Goal: Task Accomplishment & Management: Manage account settings

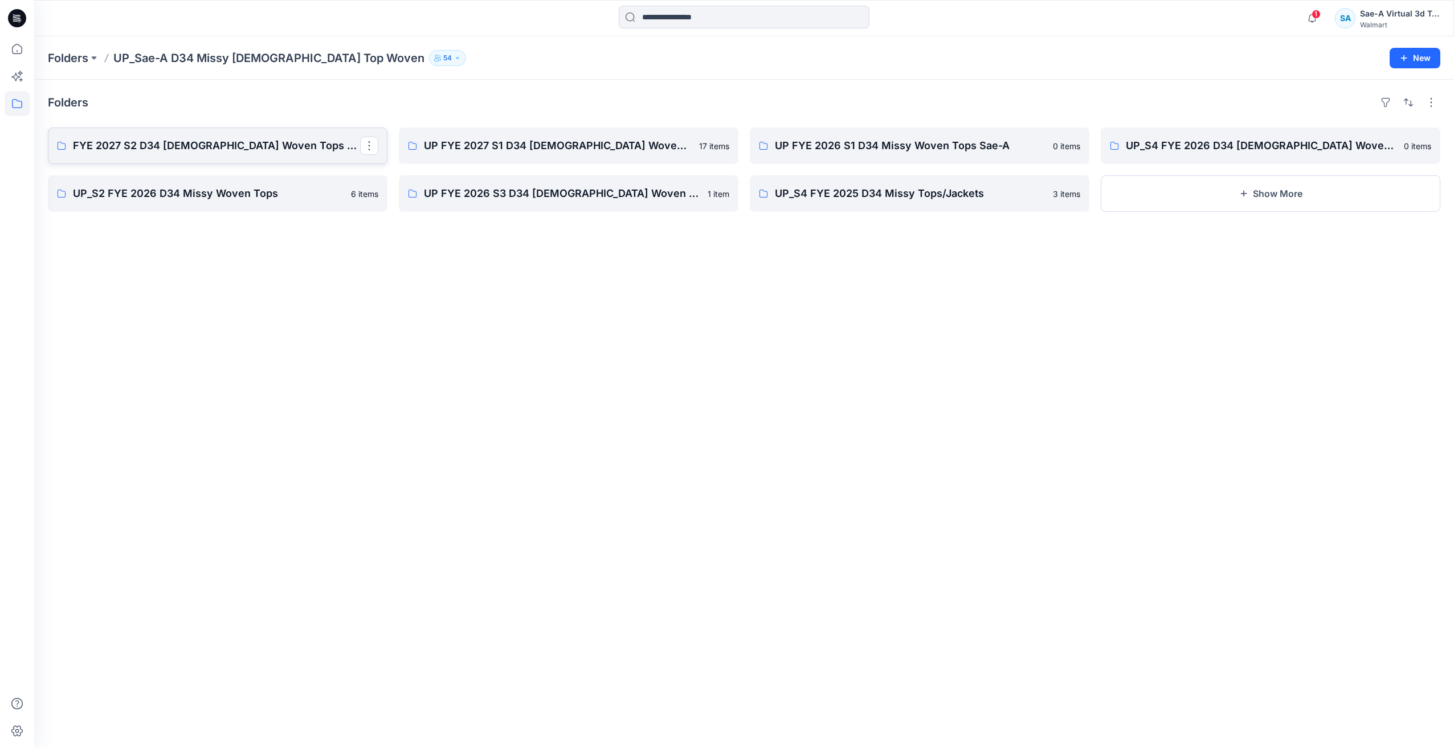
click at [235, 148] on p "FYE 2027 S2 D34 [DEMOGRAPHIC_DATA] Woven Tops - Sae-A" at bounding box center [216, 146] width 287 height 16
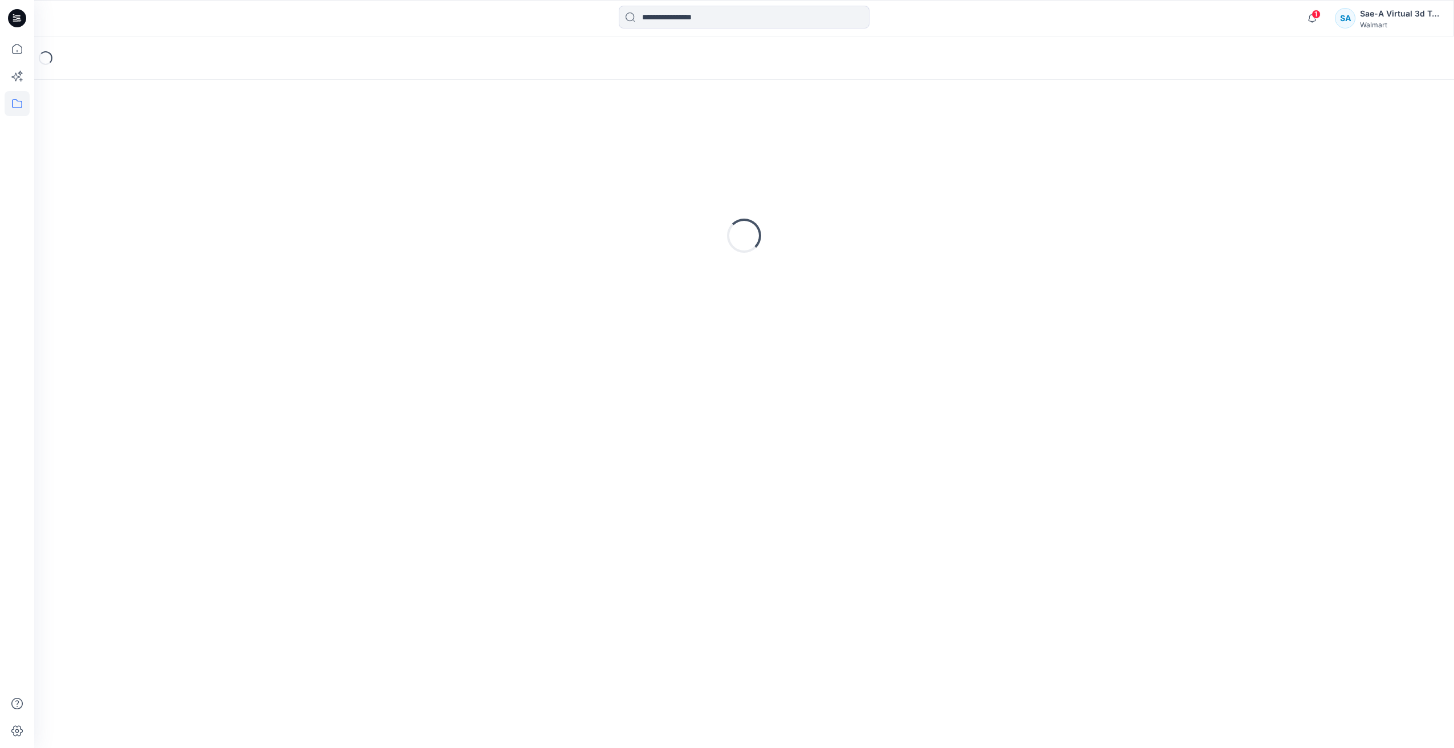
click at [15, 14] on icon at bounding box center [17, 18] width 18 height 18
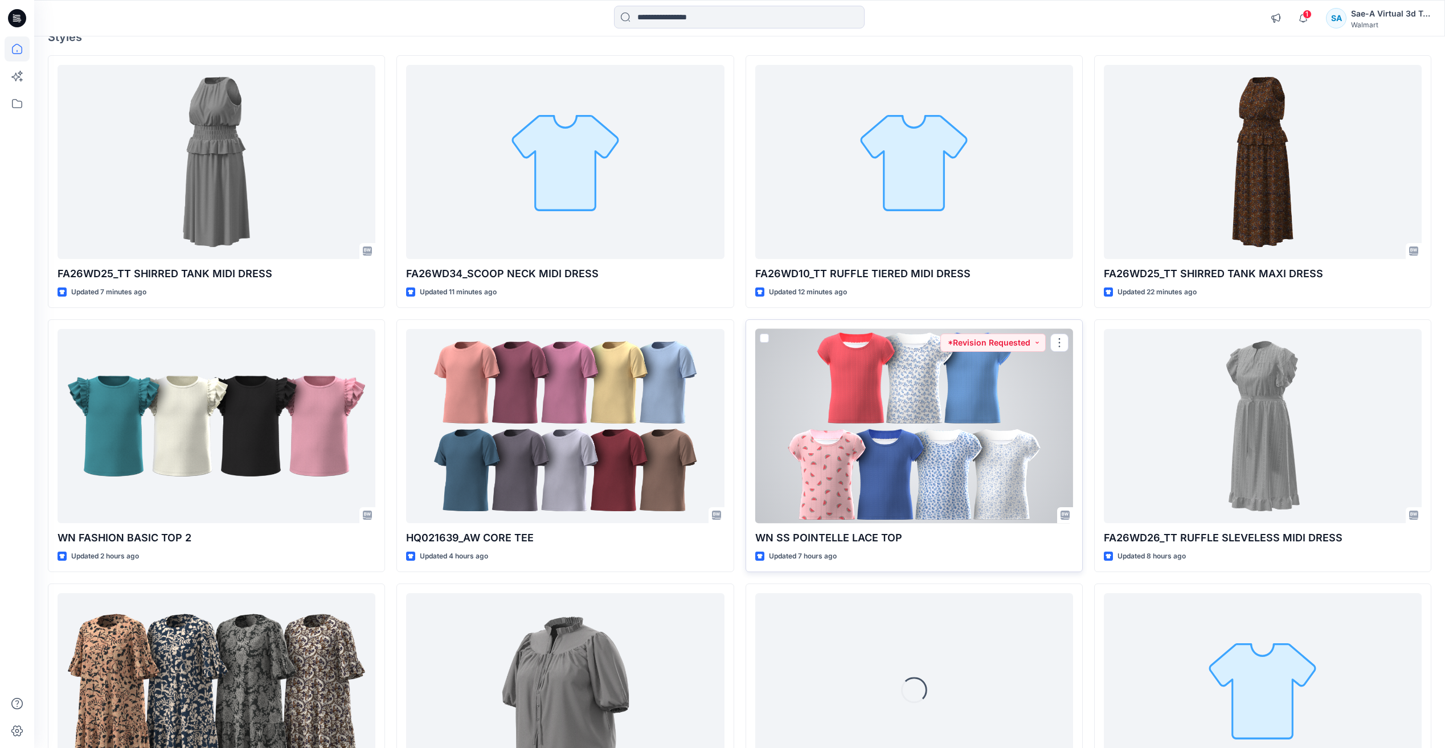
scroll to position [171, 0]
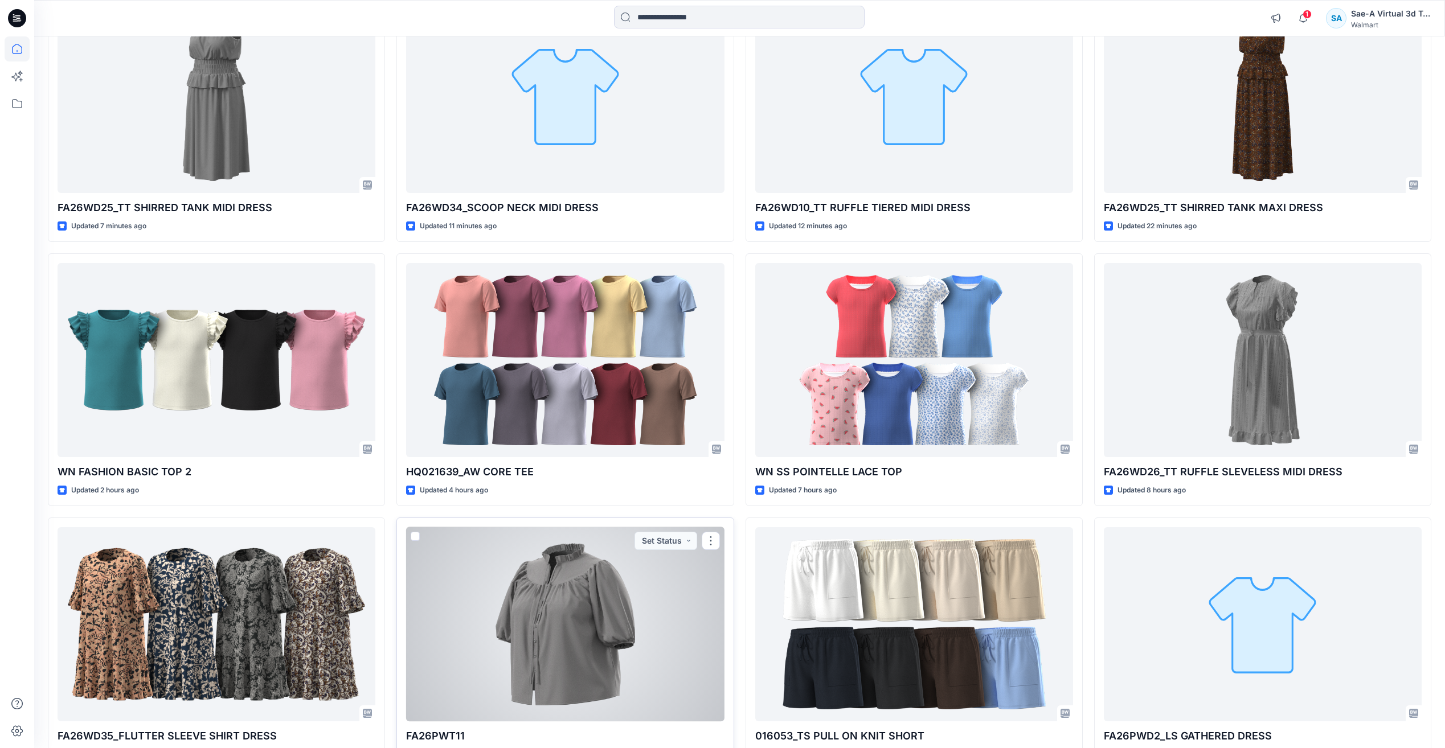
click at [587, 607] on div at bounding box center [565, 624] width 318 height 194
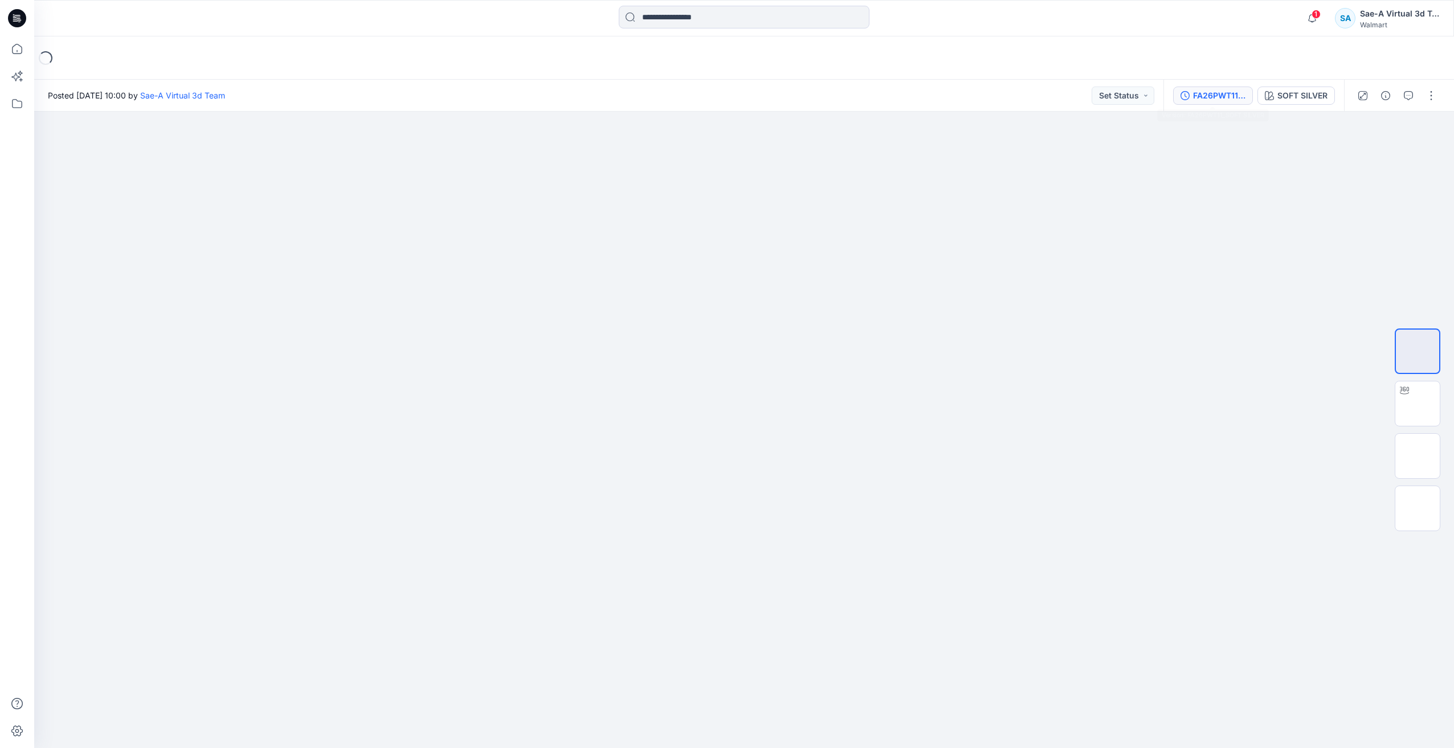
click at [1210, 96] on div "FA26PWT11_SOFT SILVER" at bounding box center [1219, 95] width 52 height 13
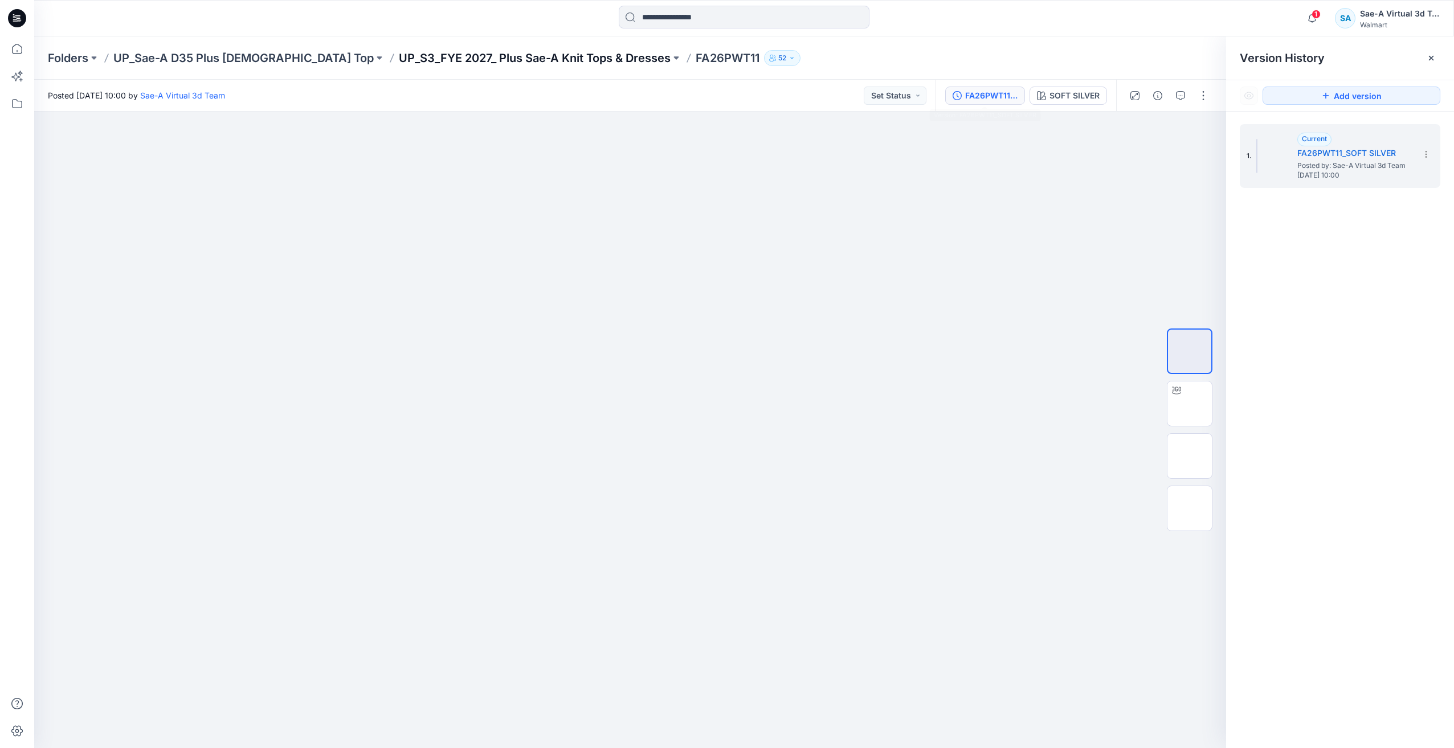
click at [456, 58] on p "UP_S3_FYE 2027_ Plus Sae-A Knit Tops & Dresses" at bounding box center [535, 58] width 272 height 16
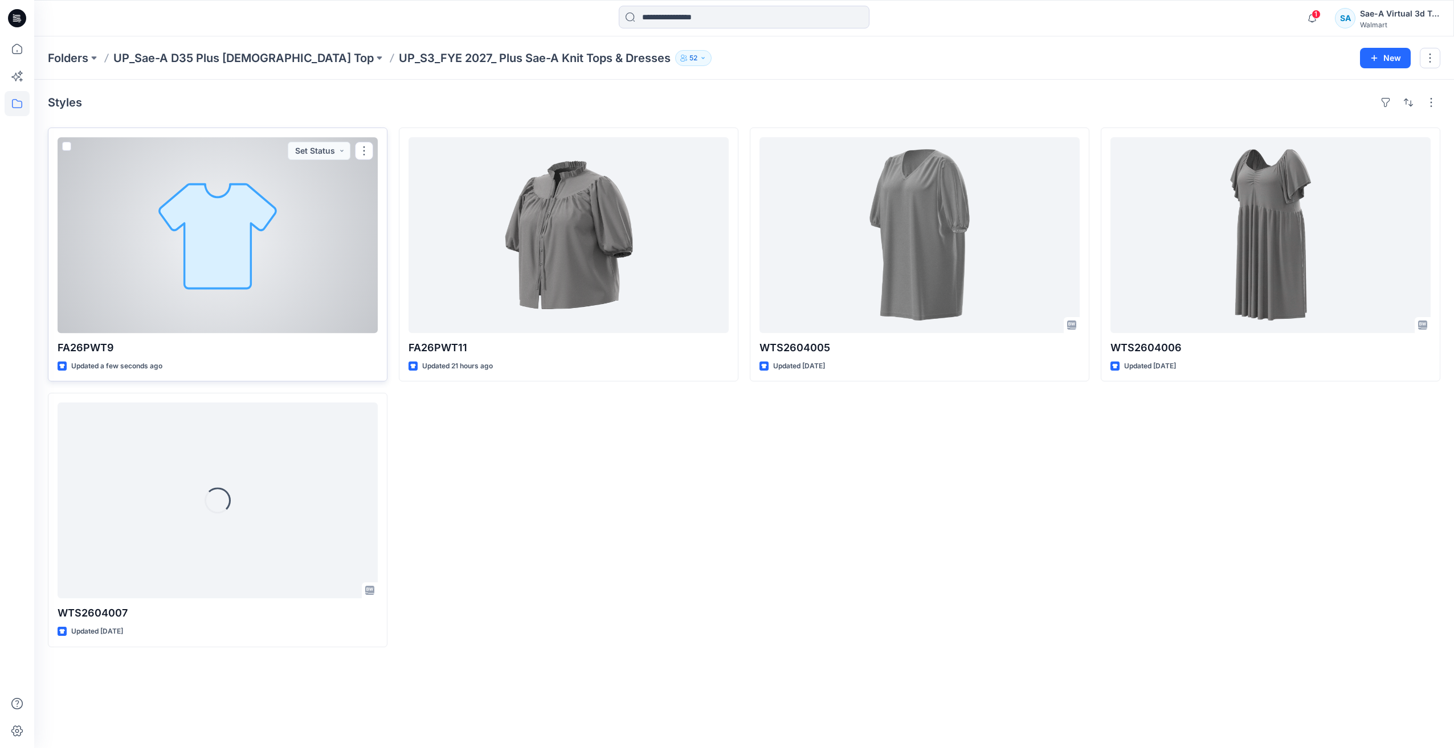
click at [195, 265] on div at bounding box center [218, 235] width 320 height 196
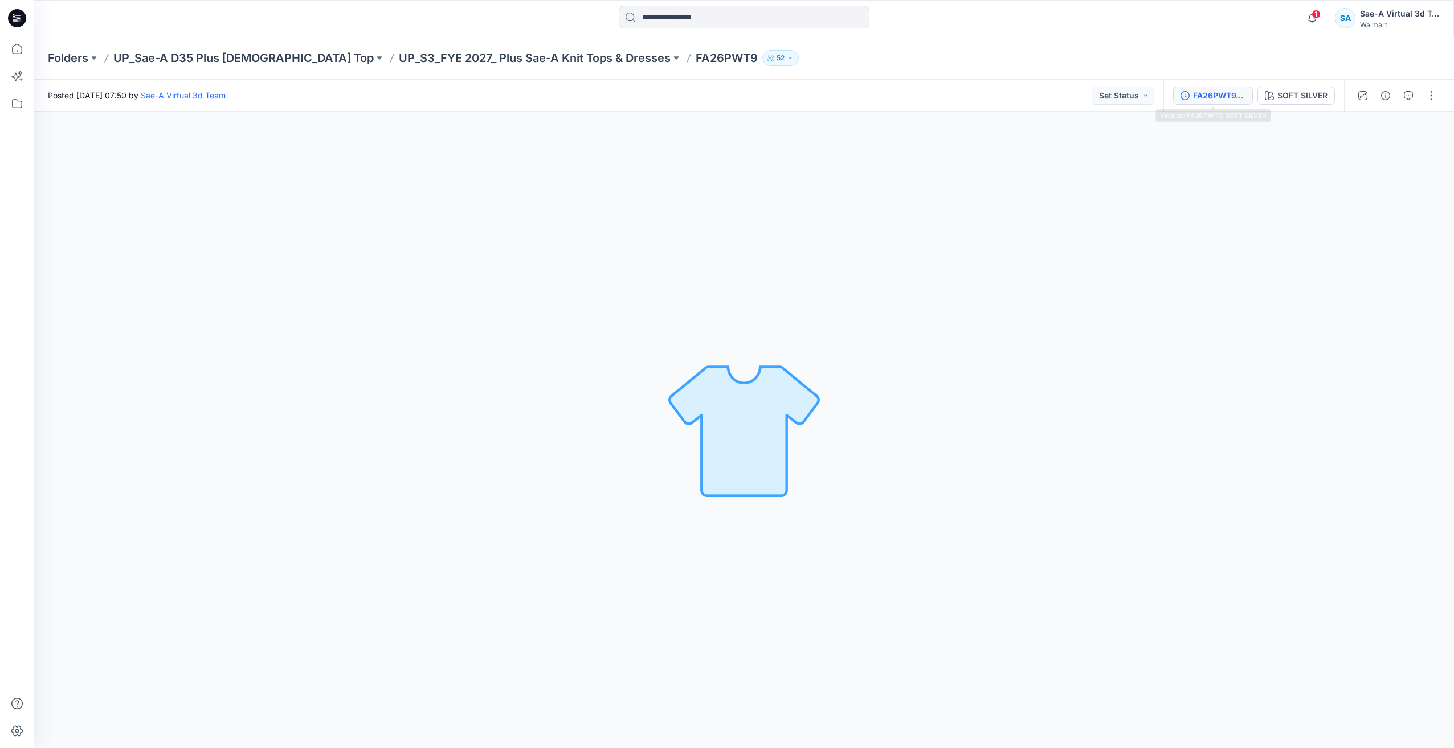
click at [1213, 92] on div "FA26PWT9_SOFT SILVER" at bounding box center [1219, 95] width 52 height 13
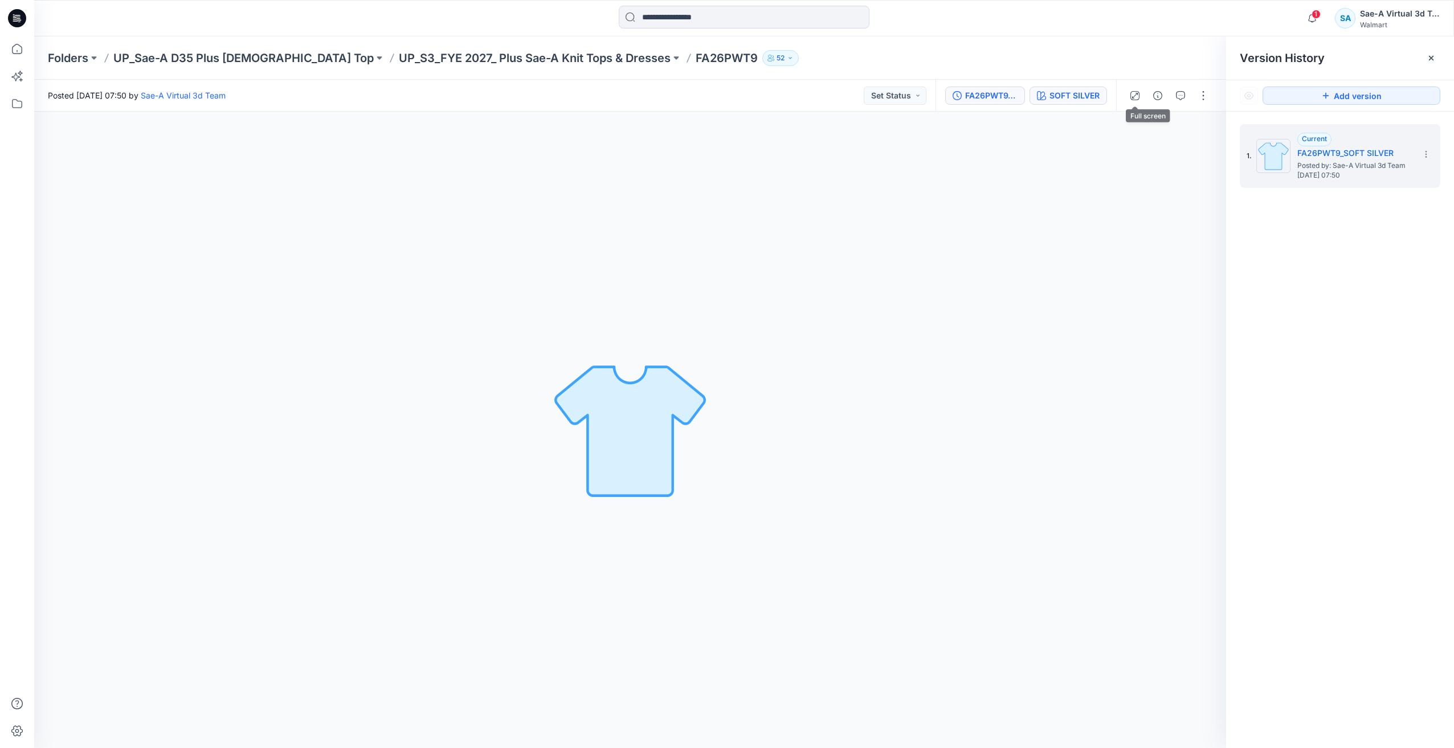
click at [1087, 94] on div "SOFT SILVER" at bounding box center [1074, 95] width 50 height 13
click at [1161, 96] on icon "button" at bounding box center [1157, 95] width 9 height 9
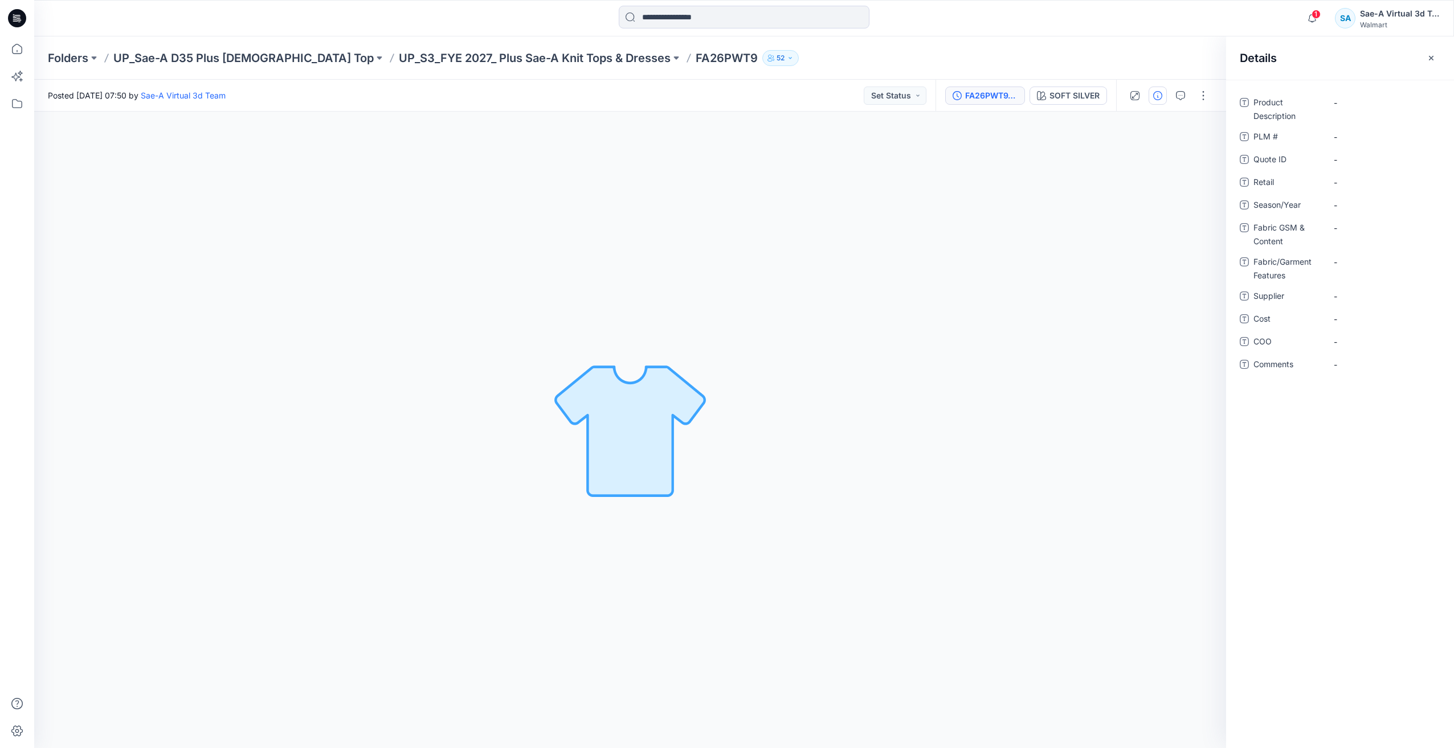
click at [996, 103] on button "FA26PWT9_SOFT SILVER" at bounding box center [985, 96] width 80 height 18
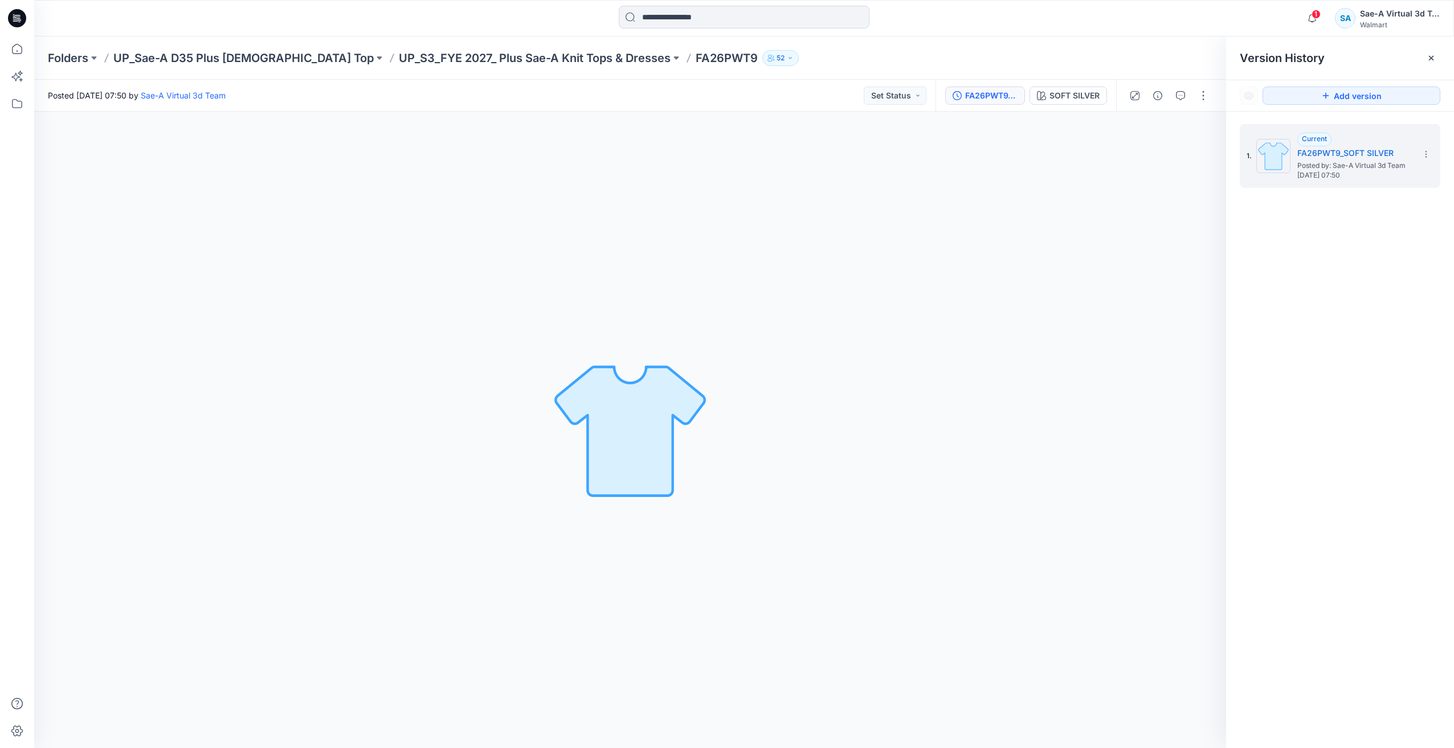
click at [1302, 318] on div "1. Current FA26PWT9_SOFT SILVER Posted by: Sae-A Virtual 3d Team Tuesday, Septe…" at bounding box center [1340, 438] width 228 height 653
click at [1204, 95] on button "button" at bounding box center [1203, 96] width 18 height 18
click at [1133, 150] on p "Edit" at bounding box center [1130, 154] width 14 height 12
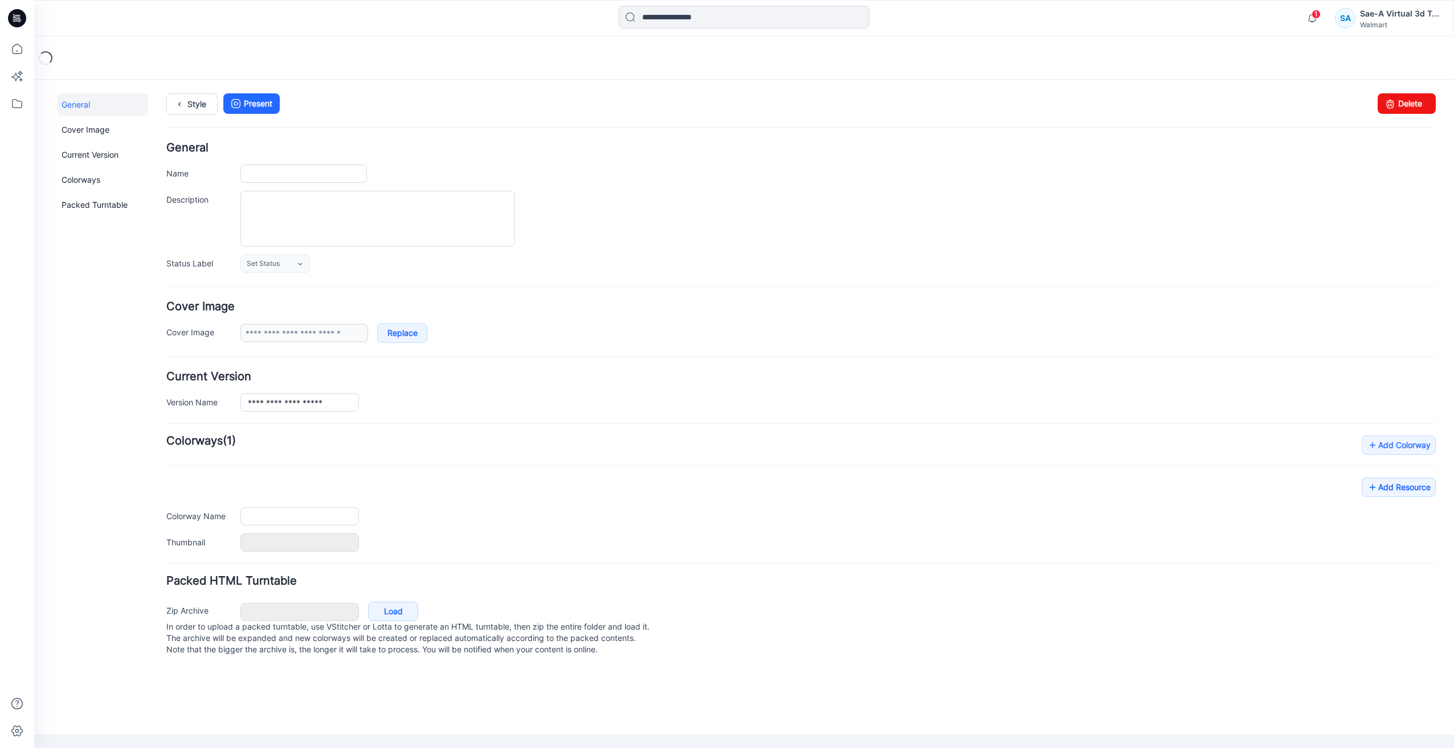
type input "********"
type input "**********"
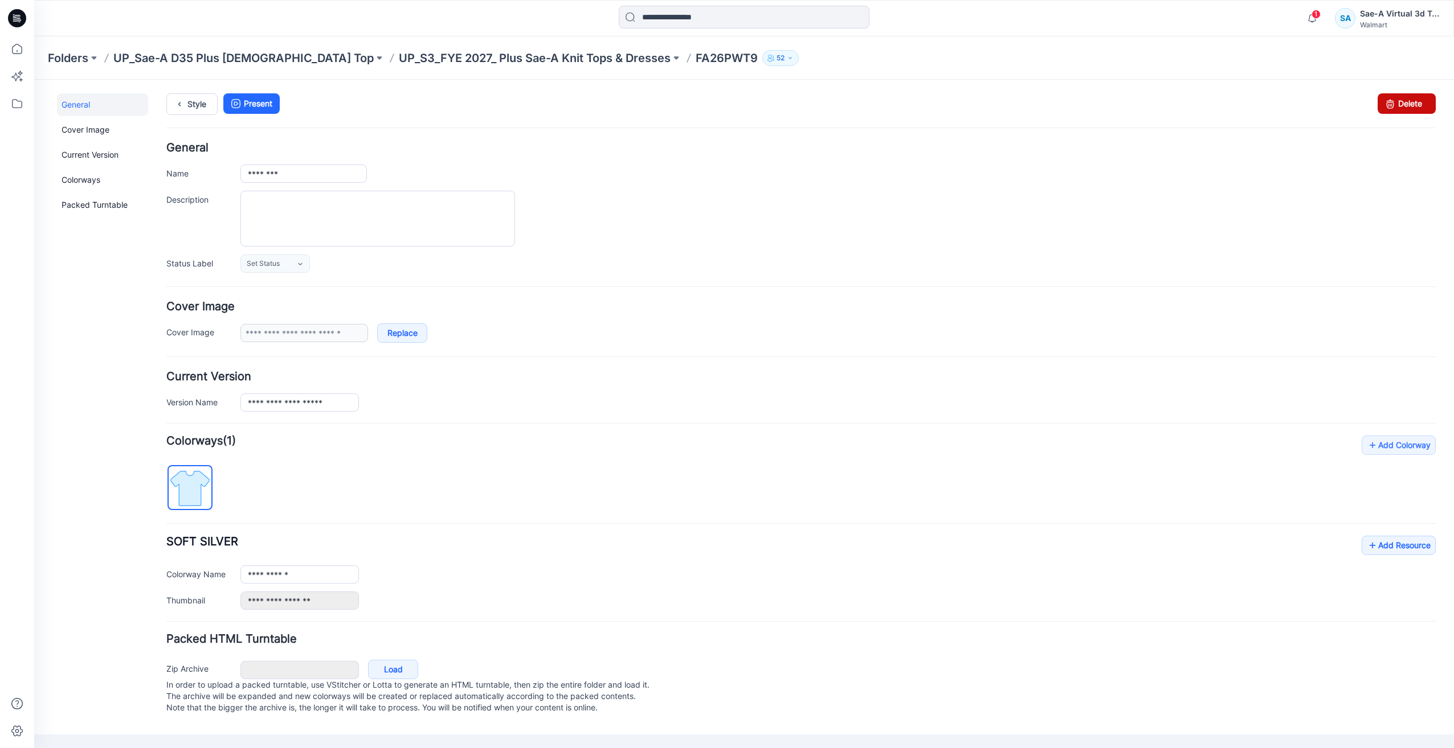
click at [1402, 104] on link "Delete" at bounding box center [1406, 103] width 58 height 21
click at [408, 54] on p "UP_S3_FYE 2027_ Plus Sae-A Knit Tops & Dresses" at bounding box center [535, 58] width 272 height 16
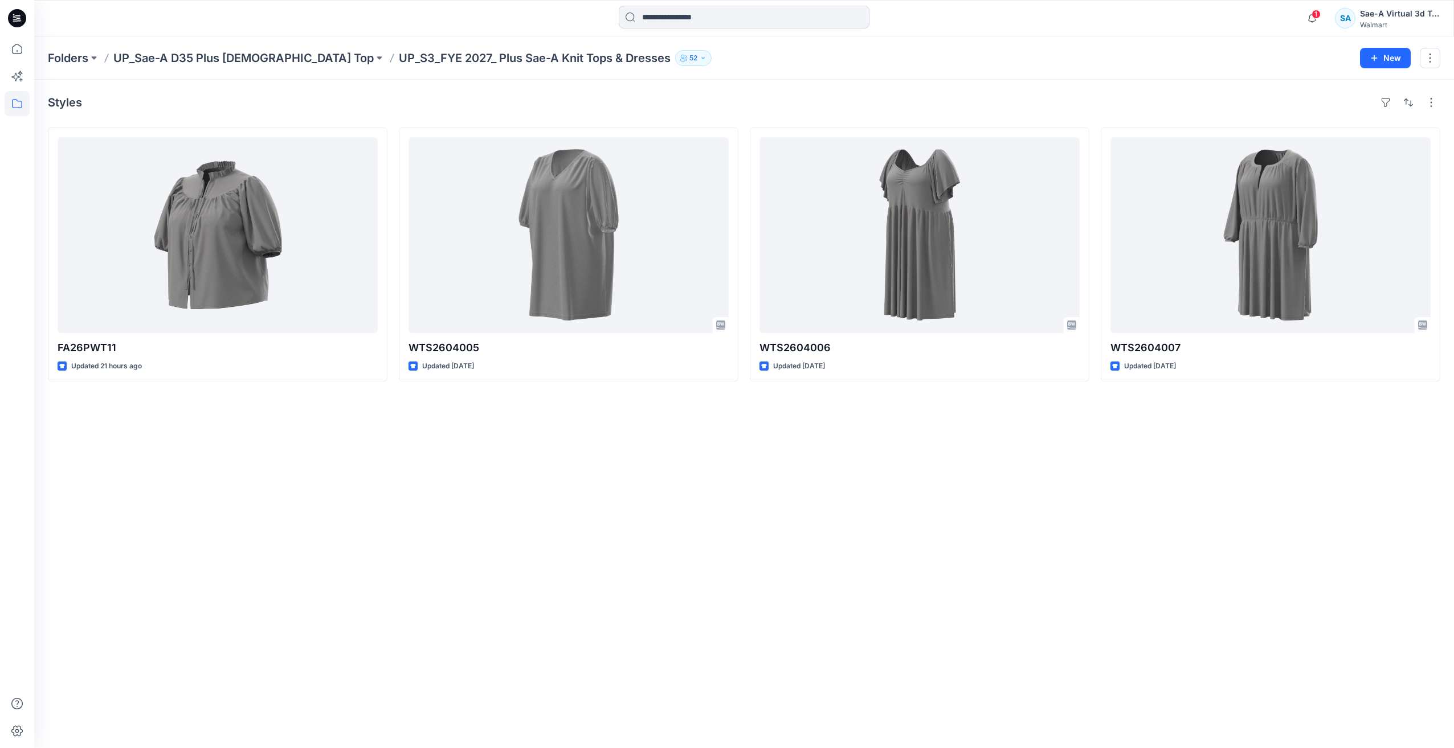
click at [660, 14] on input at bounding box center [744, 17] width 251 height 23
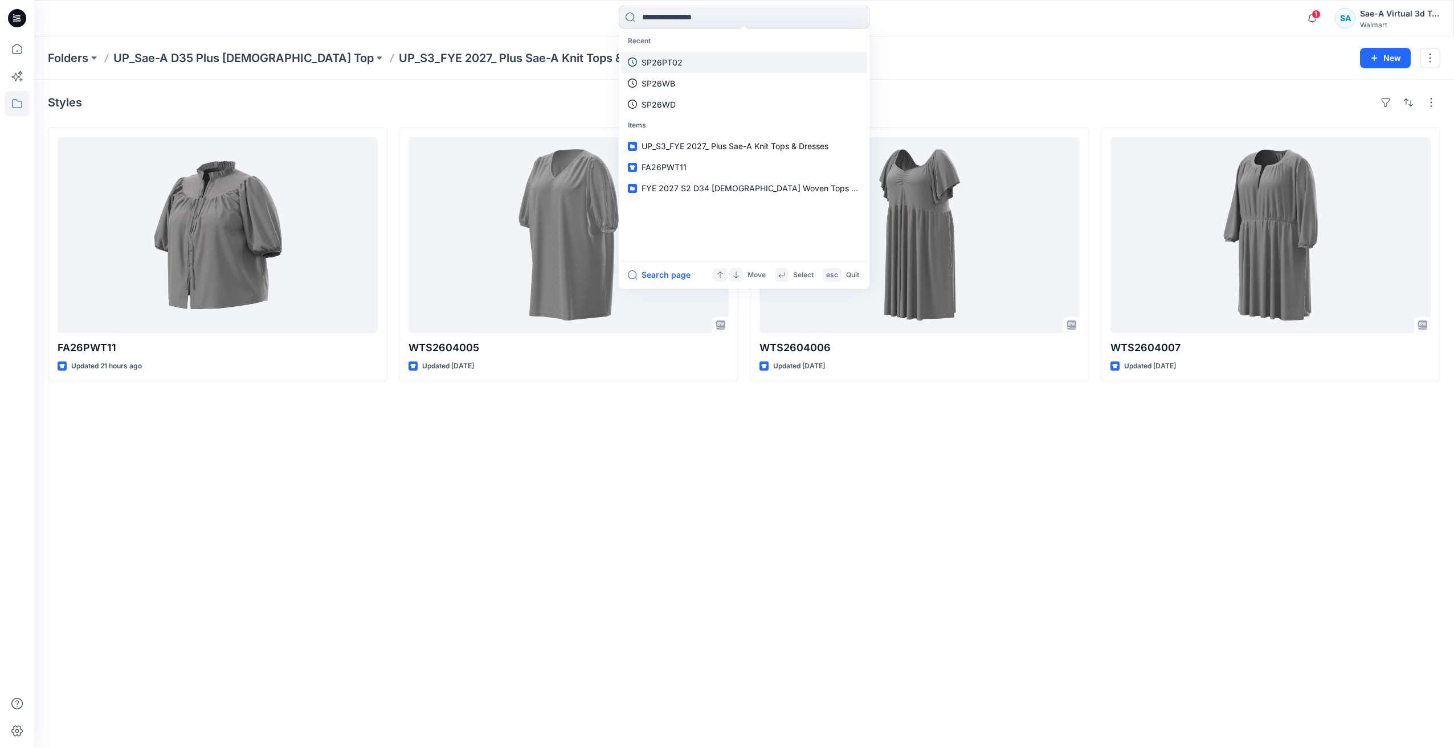
click at [680, 60] on p "SP26PT02" at bounding box center [661, 62] width 41 height 12
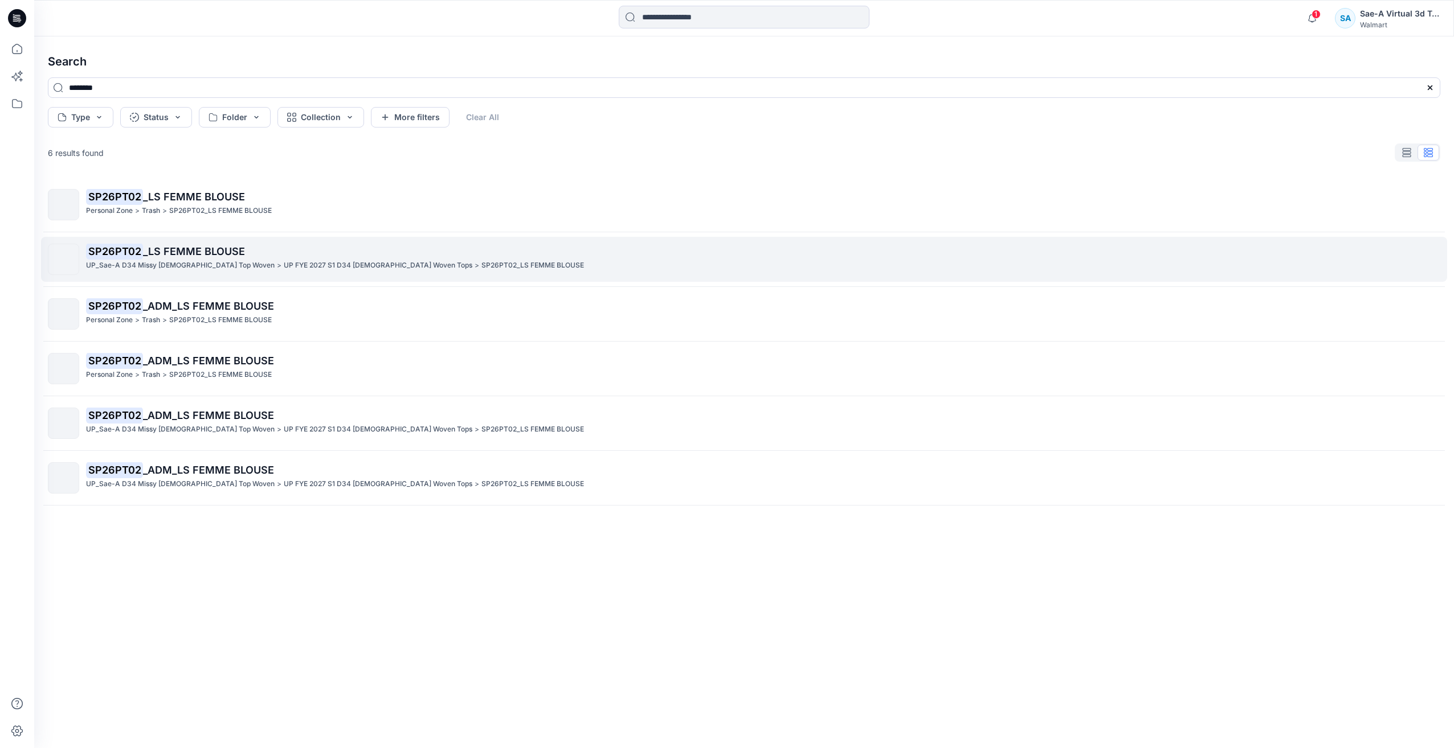
click at [226, 248] on span "_LS FEMME BLOUSE" at bounding box center [194, 252] width 102 height 12
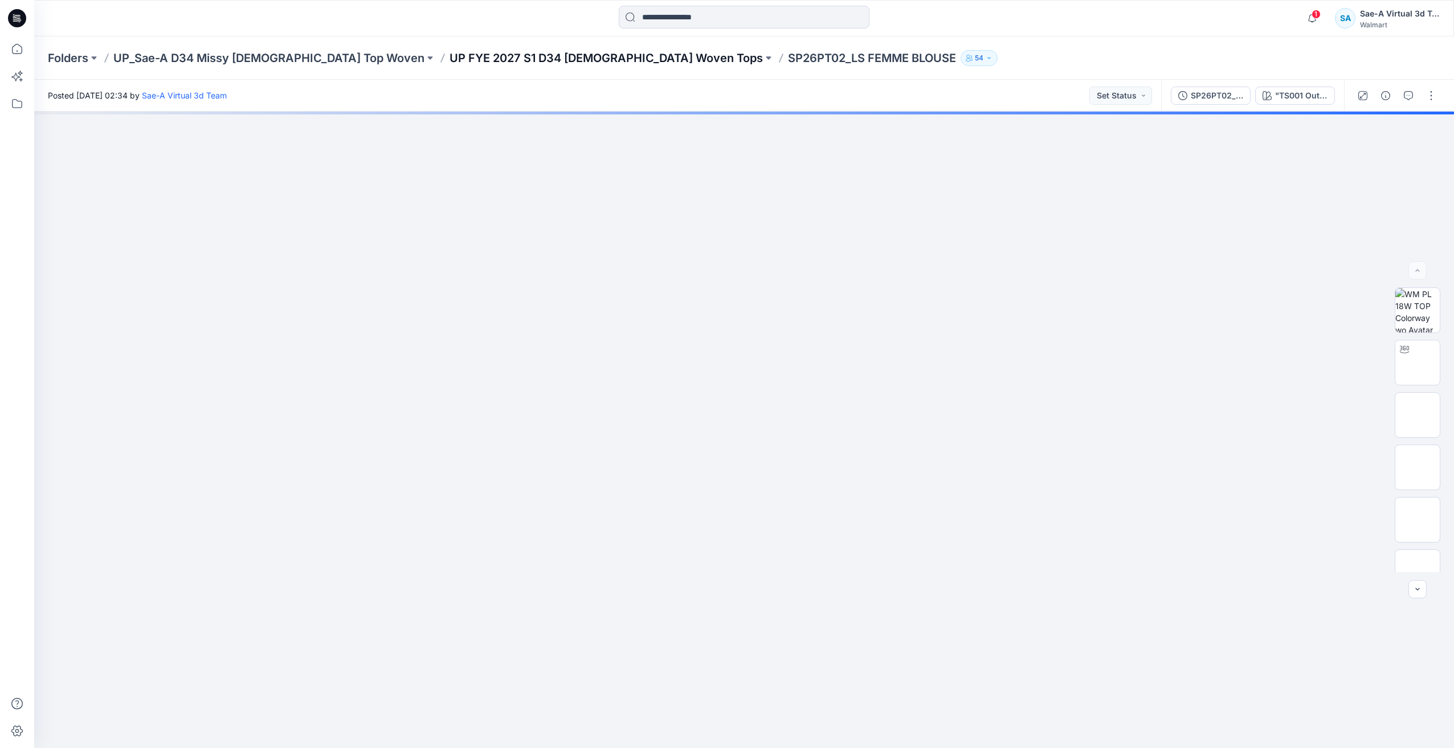
click at [534, 56] on p "UP FYE 2027 S1 D34 [DEMOGRAPHIC_DATA] Woven Tops" at bounding box center [605, 58] width 313 height 16
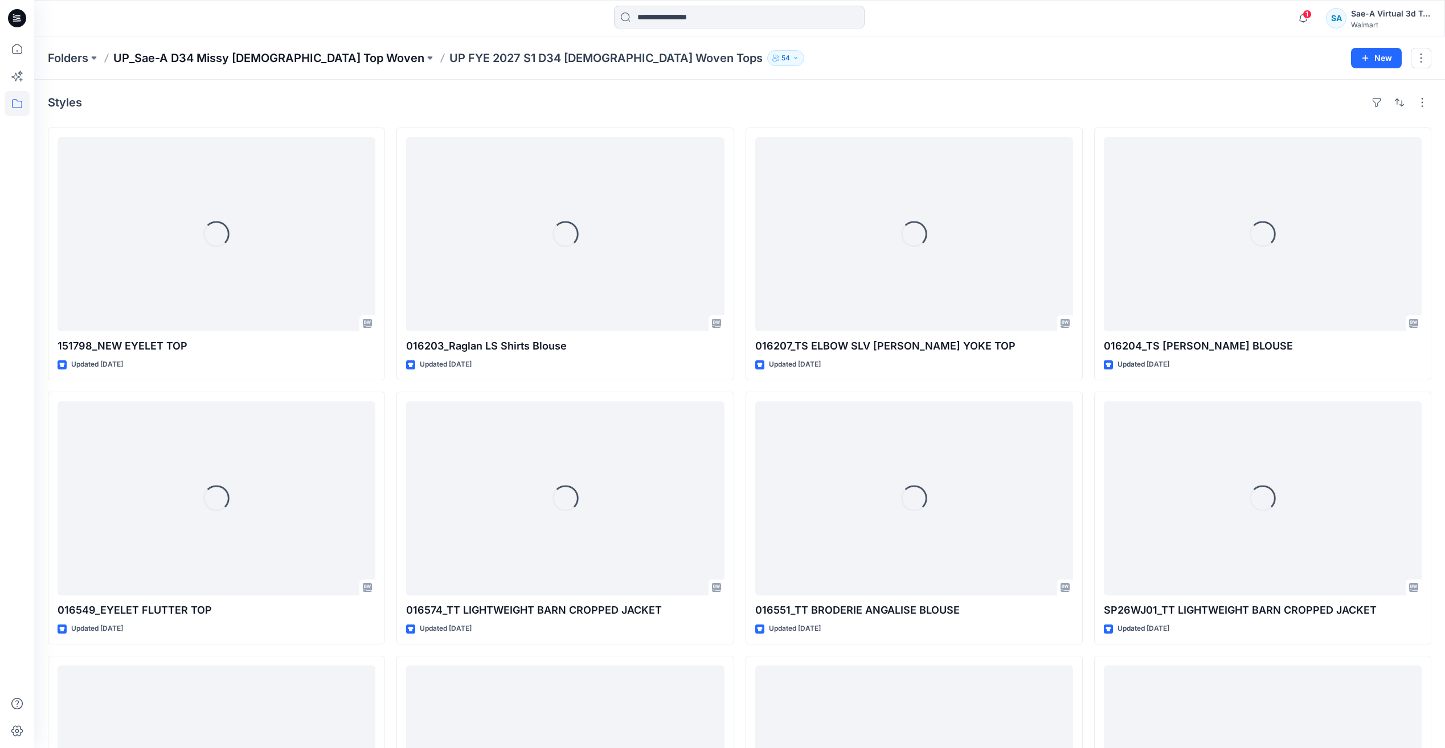
click at [293, 57] on p "UP_Sae-A D34 Missy [DEMOGRAPHIC_DATA] Top Woven" at bounding box center [268, 58] width 311 height 16
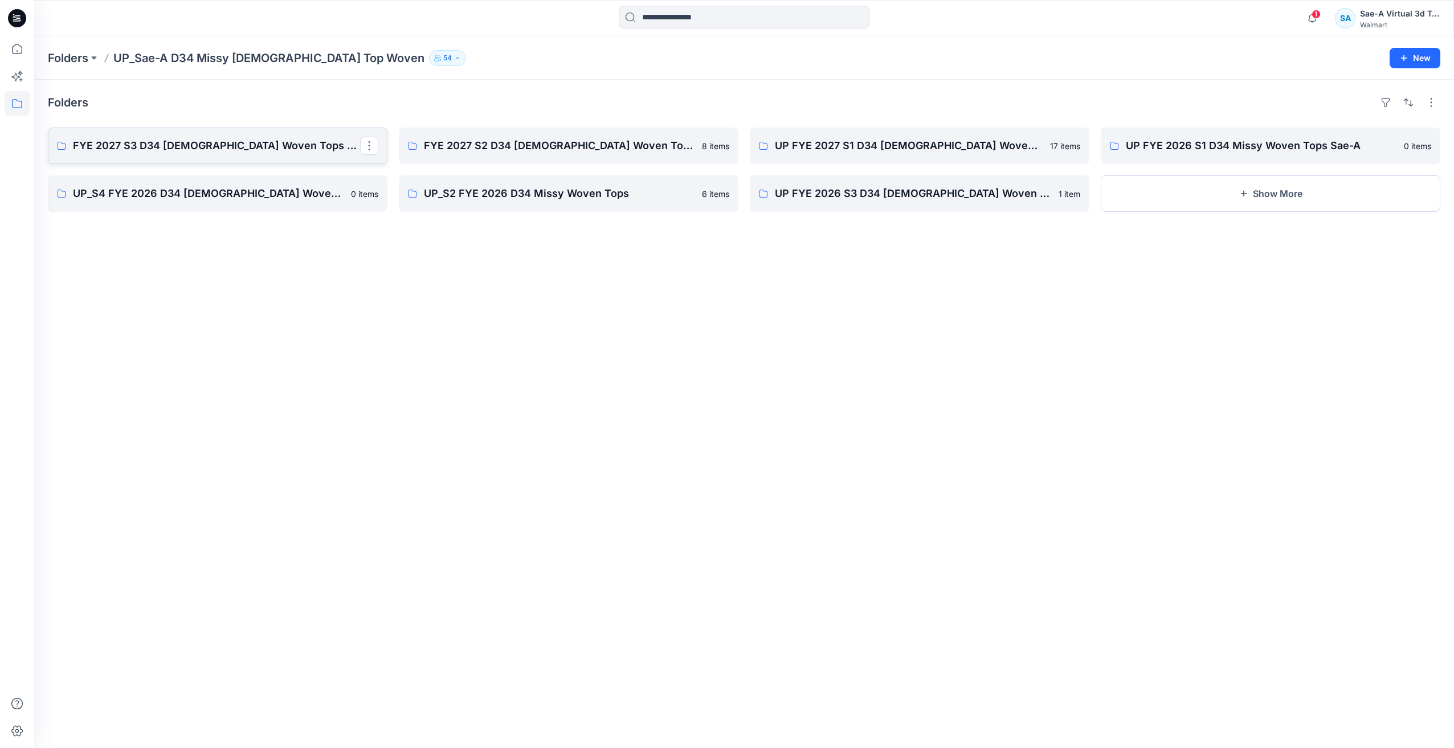
click at [203, 147] on p "FYE 2027 S3 D34 [DEMOGRAPHIC_DATA] Woven Tops - Sae-A" at bounding box center [216, 146] width 287 height 16
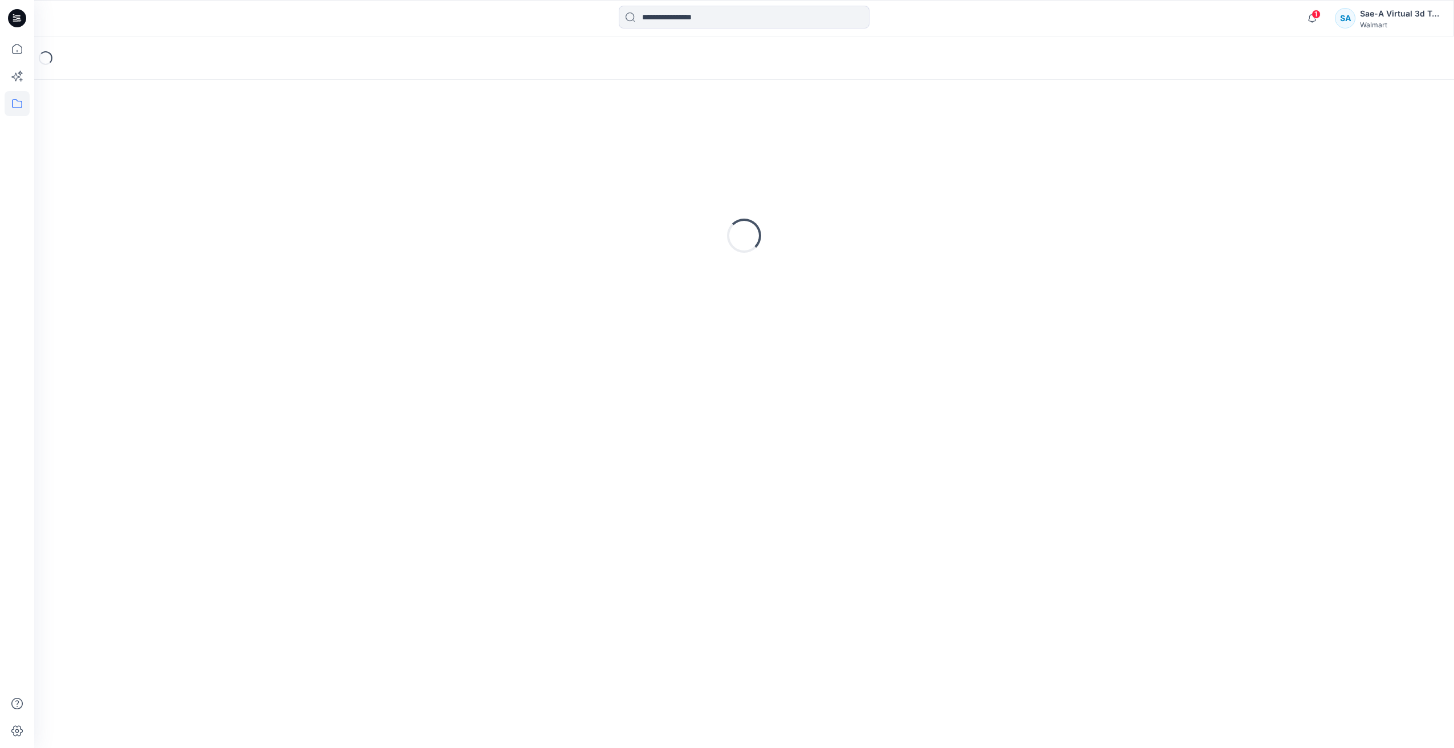
click at [1311, 13] on span "1" at bounding box center [1315, 14] width 9 height 9
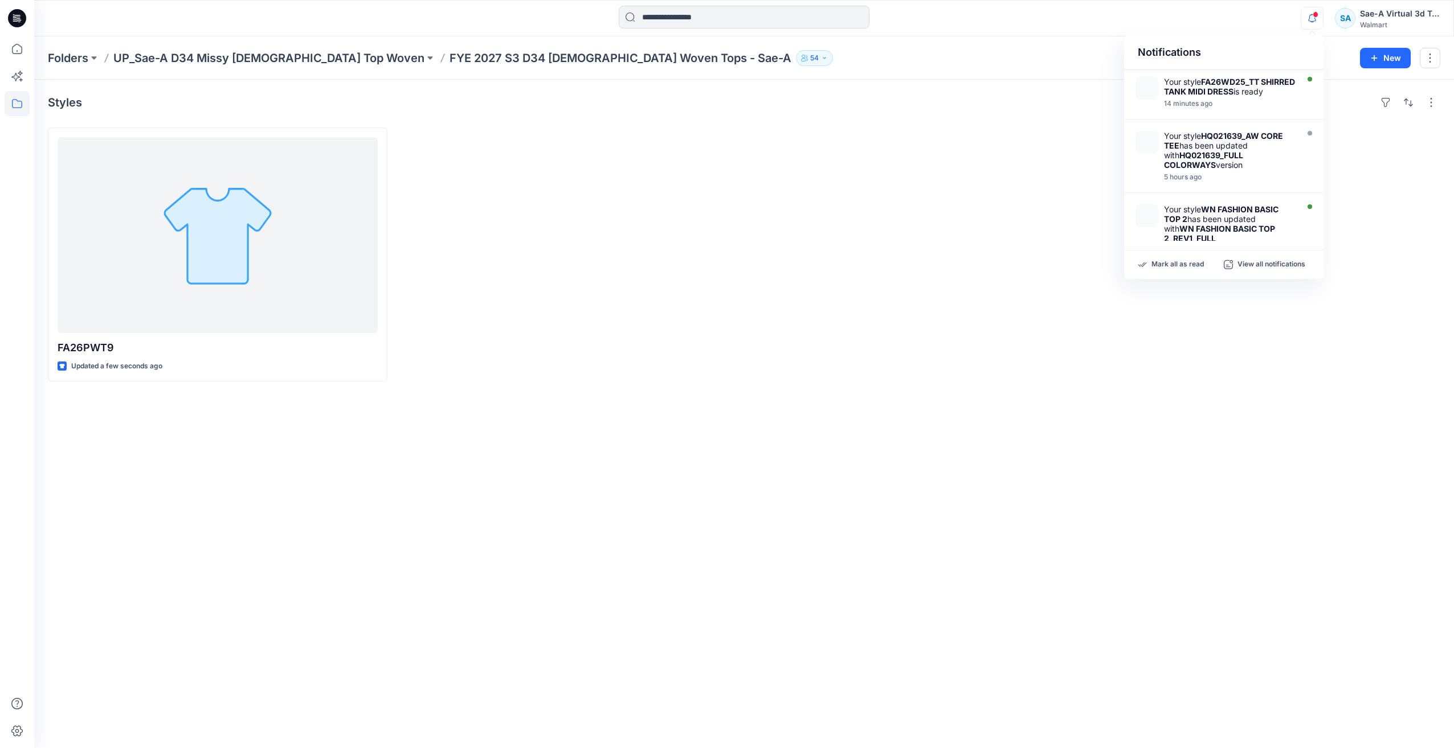
click at [1100, 365] on div "FA26PWT9 Updated a few seconds ago" at bounding box center [744, 255] width 1392 height 254
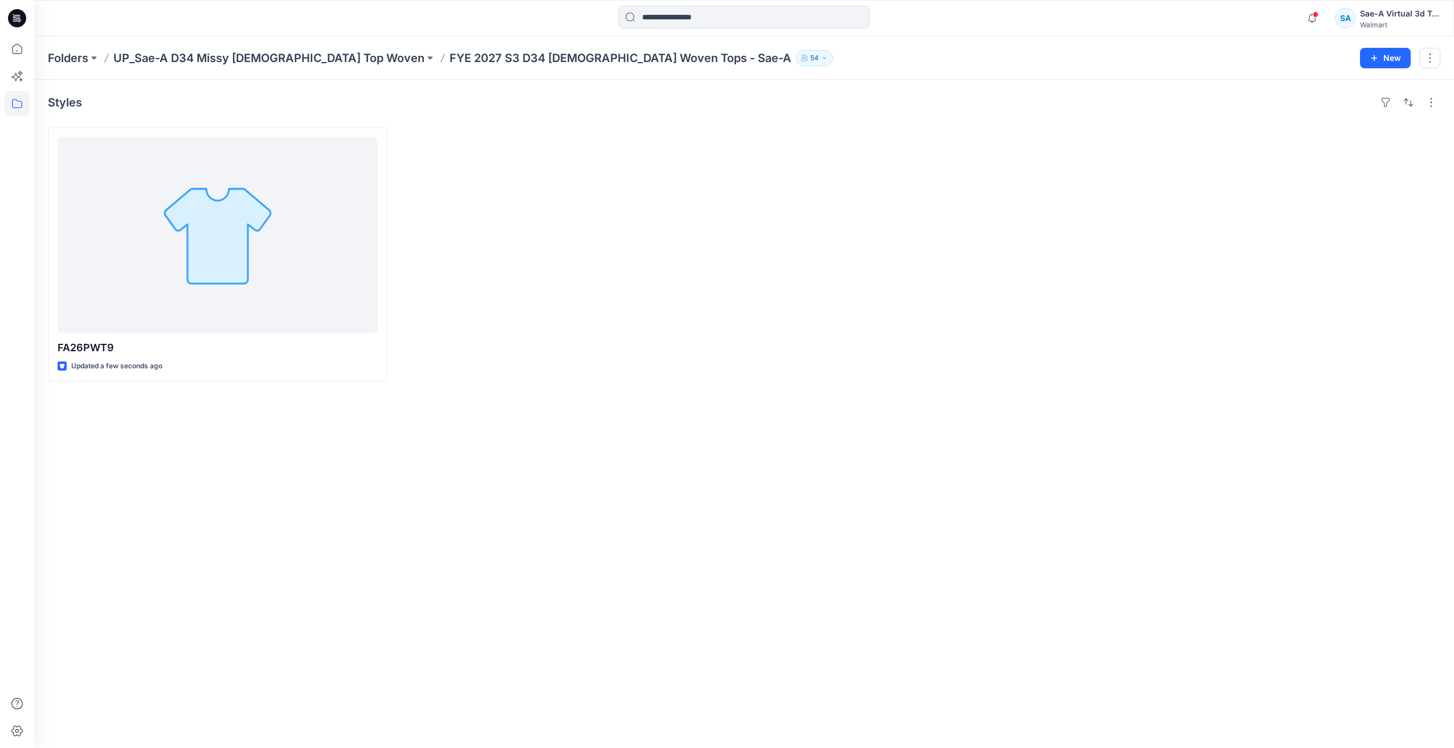
click at [24, 24] on icon at bounding box center [17, 18] width 18 height 18
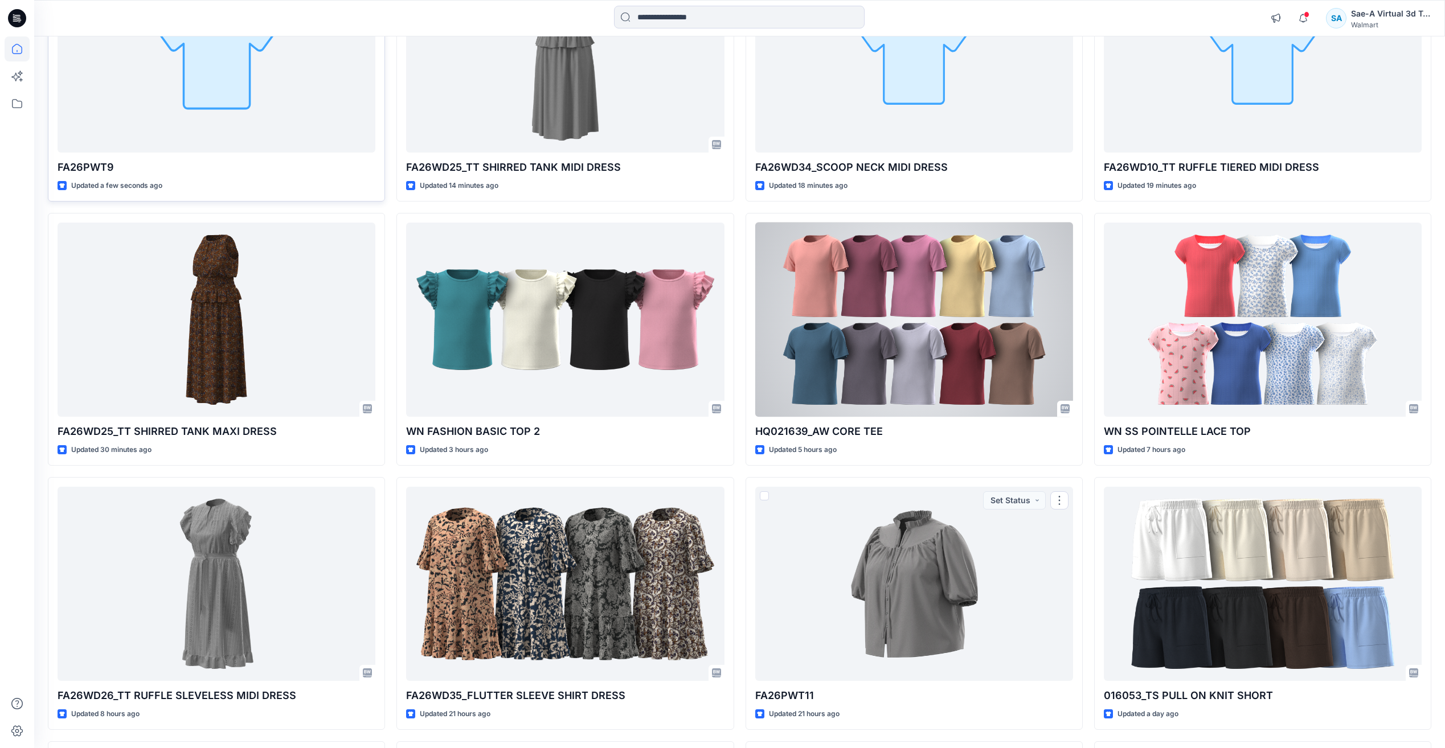
scroll to position [20, 0]
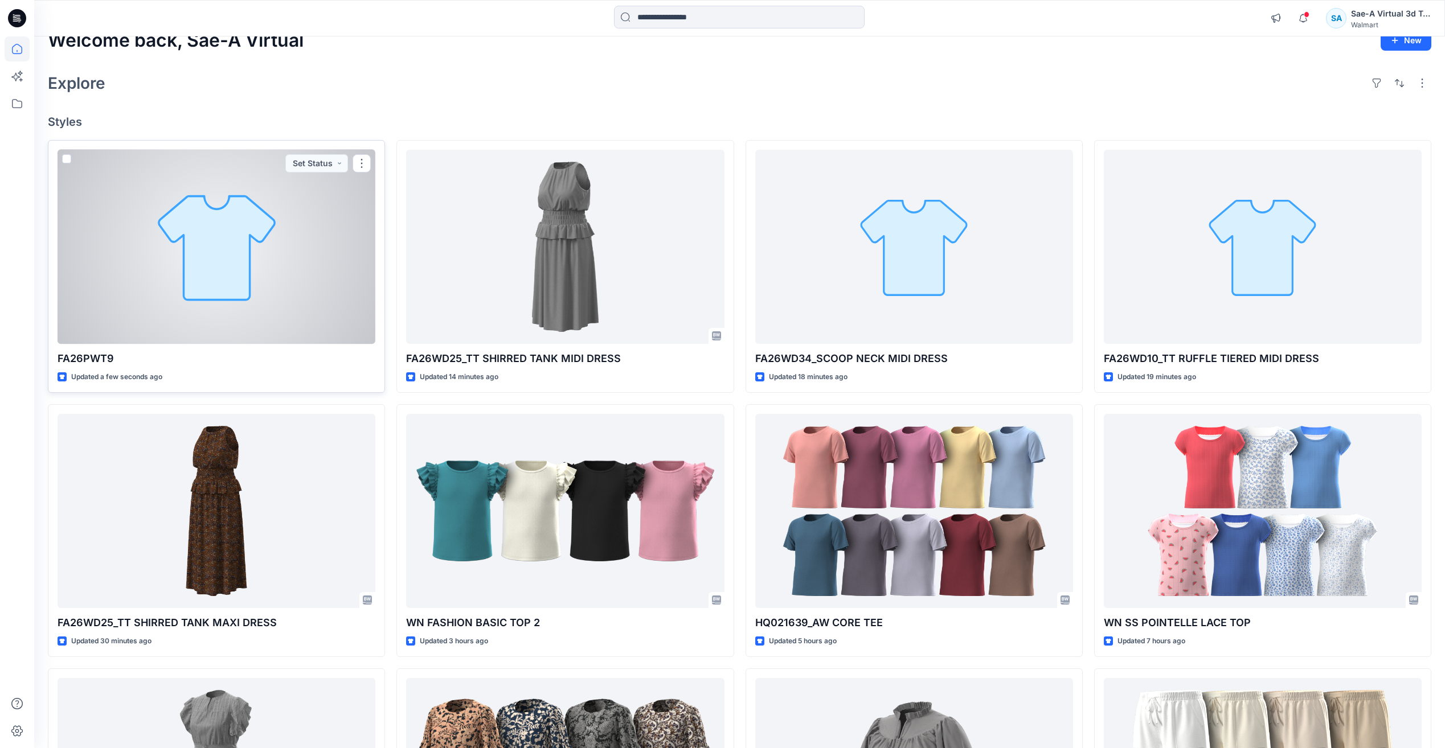
click at [196, 264] on div at bounding box center [217, 247] width 318 height 194
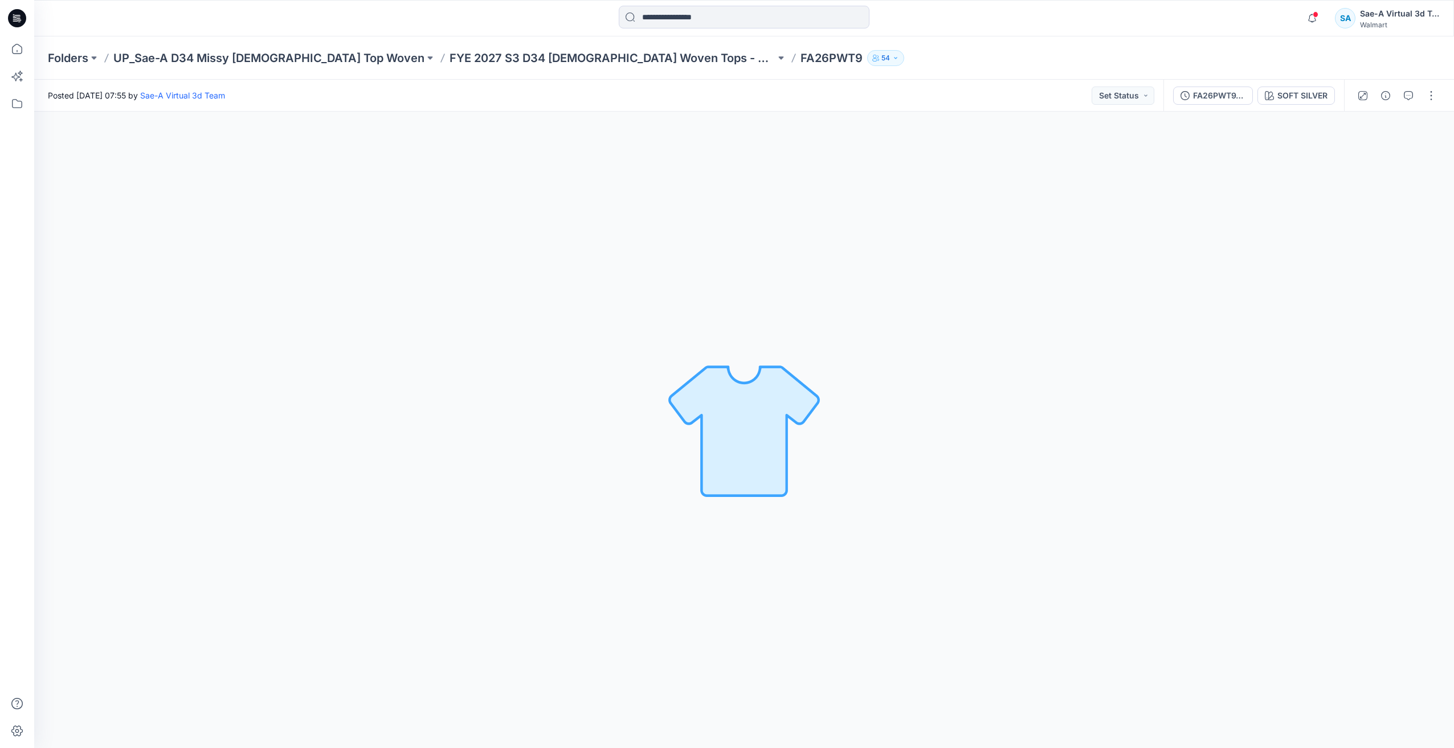
click at [23, 18] on icon at bounding box center [17, 18] width 18 height 18
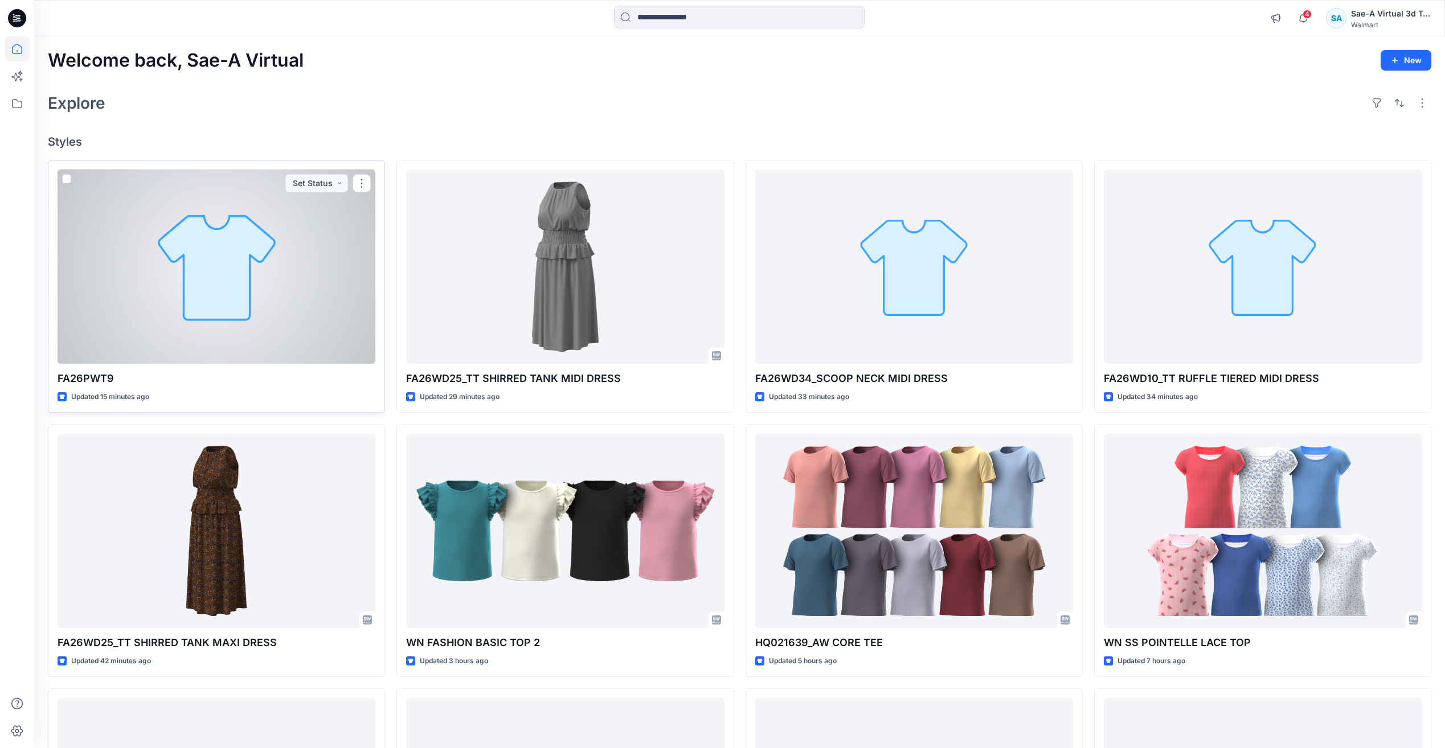
click at [297, 302] on div at bounding box center [217, 267] width 318 height 194
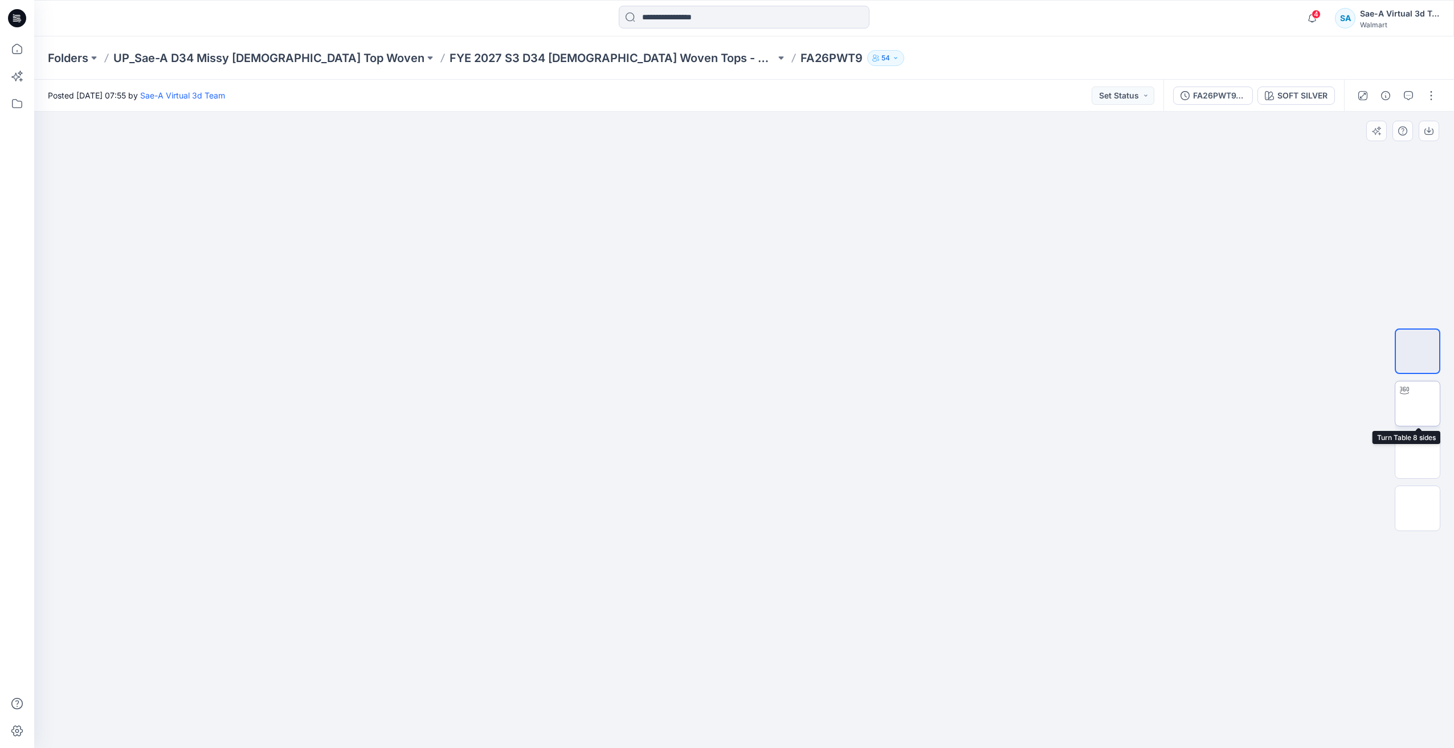
click at [1417, 404] on img at bounding box center [1417, 404] width 0 height 0
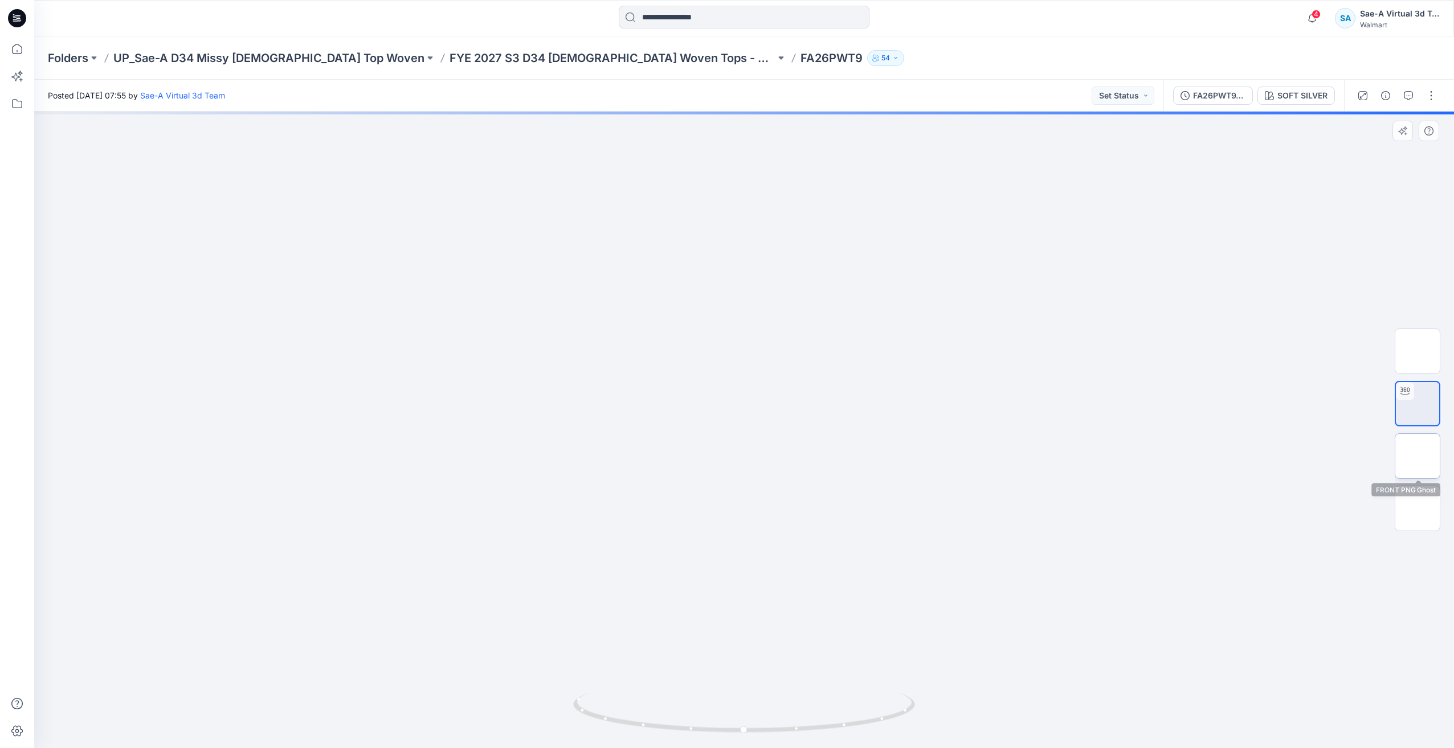
click at [1417, 456] on img at bounding box center [1417, 456] width 0 height 0
click at [1417, 404] on img at bounding box center [1417, 404] width 0 height 0
drag, startPoint x: 923, startPoint y: 661, endPoint x: 873, endPoint y: 699, distance: 63.3
click at [858, 699] on div at bounding box center [744, 430] width 1420 height 637
drag, startPoint x: 886, startPoint y: 726, endPoint x: 931, endPoint y: 668, distance: 73.5
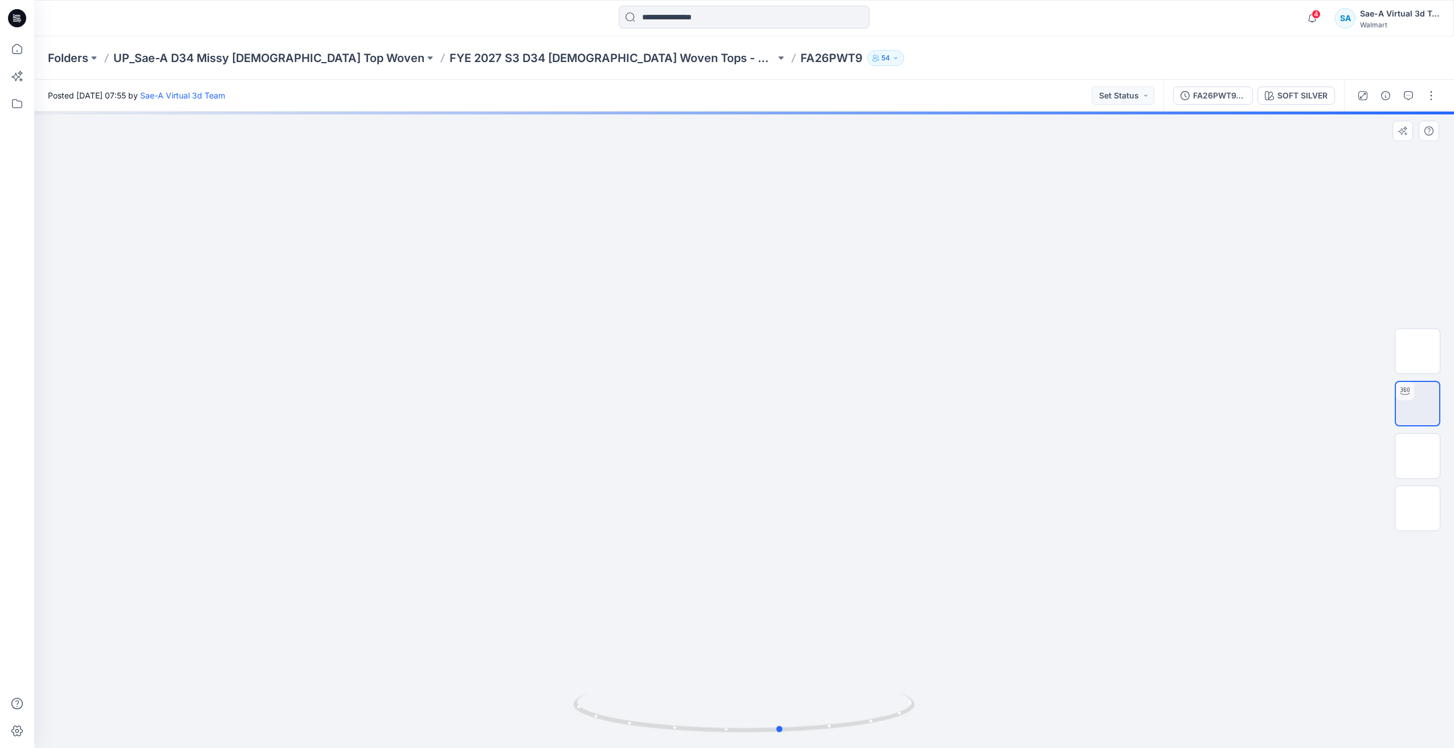
click at [931, 707] on div at bounding box center [744, 430] width 1420 height 637
drag, startPoint x: 1224, startPoint y: 97, endPoint x: 1219, endPoint y: 95, distance: 5.9
click at [1224, 97] on div "FA26PWT9_SOFT SILVER" at bounding box center [1219, 95] width 52 height 13
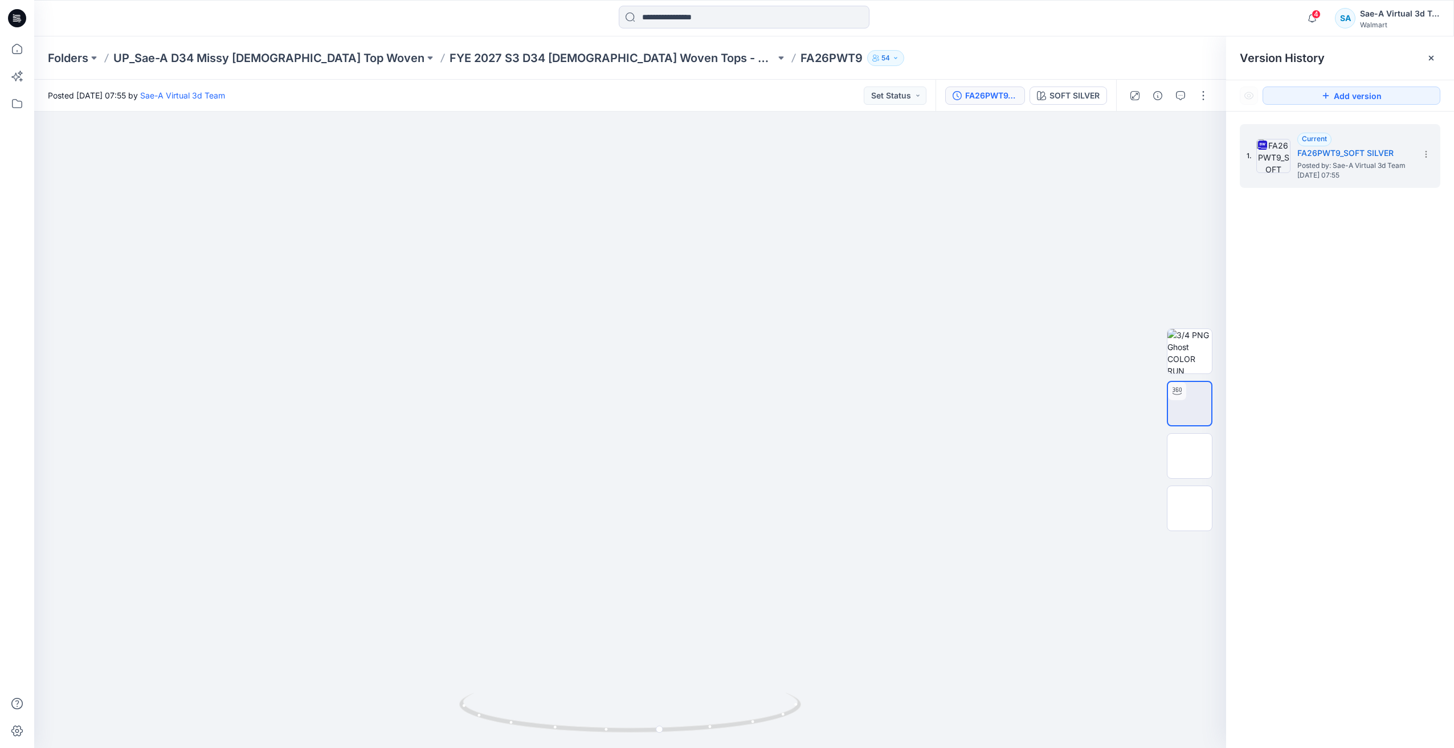
click at [6, 14] on div at bounding box center [17, 18] width 36 height 36
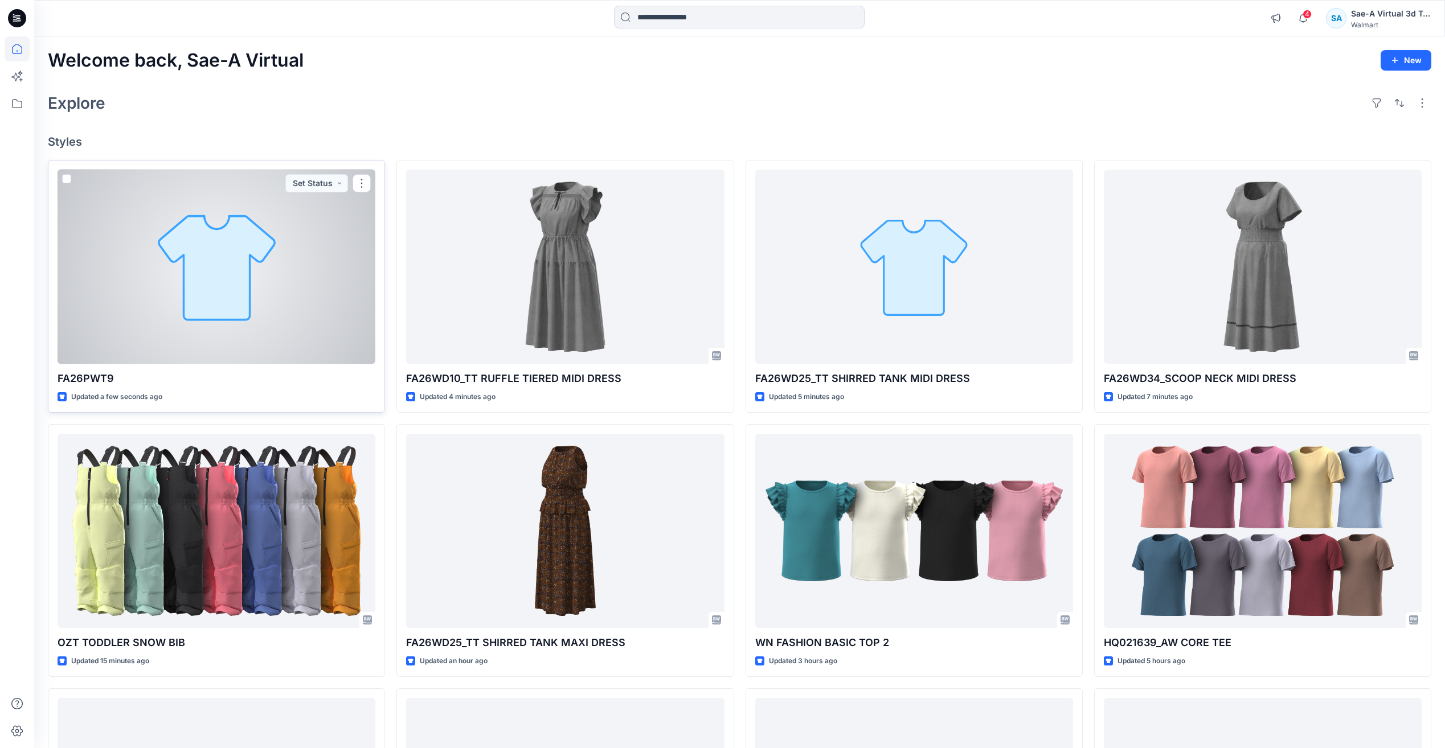
click at [244, 291] on div at bounding box center [217, 267] width 318 height 194
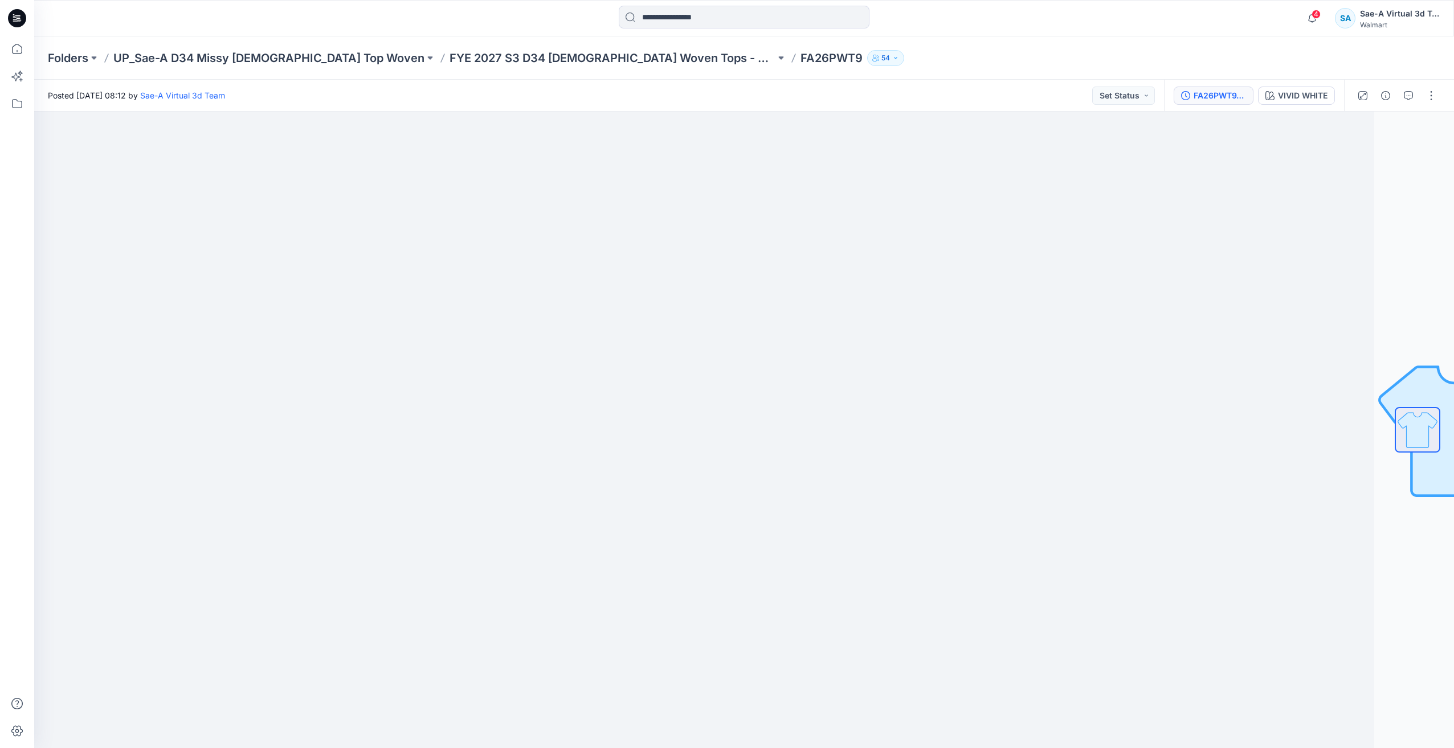
click at [1216, 96] on div "FA26PWT9_FULL COLORWAYS" at bounding box center [1219, 95] width 52 height 13
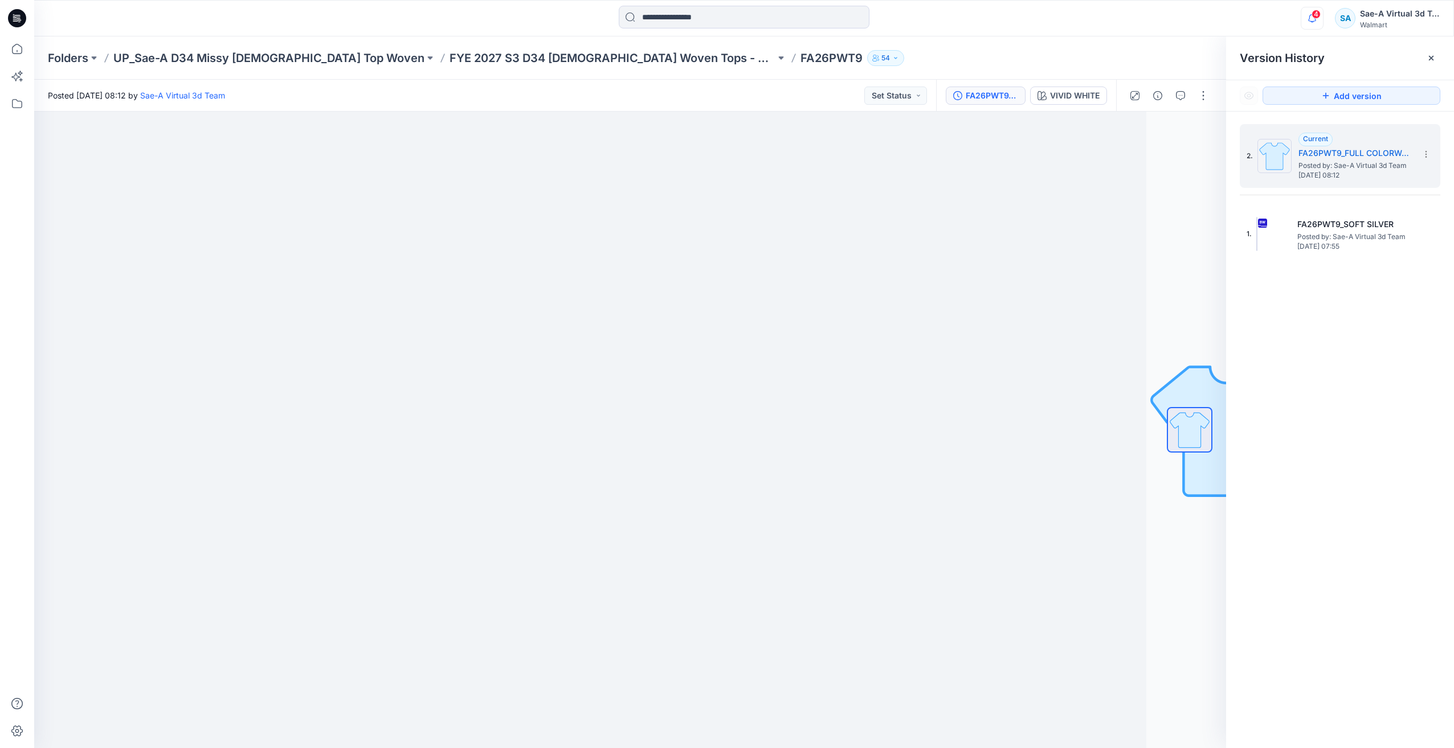
click at [1311, 21] on icon "button" at bounding box center [1312, 18] width 22 height 23
click at [1409, 430] on div "2. Current FA26PWT9_FULL COLORWAYS Posted by: Sae-A Virtual 3d Team Tuesday, Se…" at bounding box center [1340, 438] width 228 height 653
click at [1090, 99] on div "VIVID WHITE" at bounding box center [1075, 95] width 50 height 13
